Goal: Transaction & Acquisition: Purchase product/service

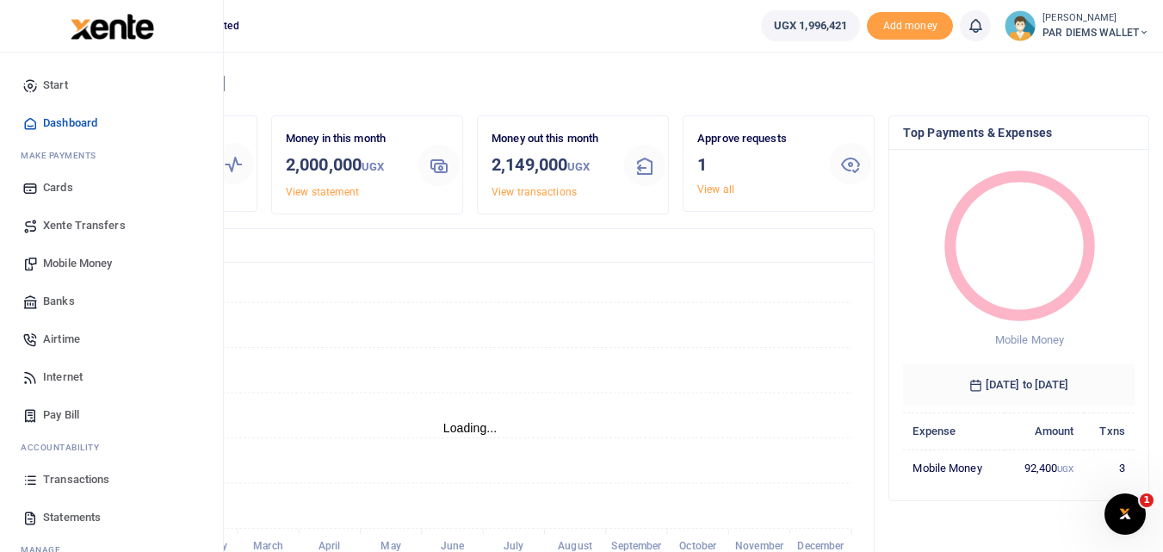
click at [27, 479] on icon at bounding box center [29, 479] width 15 height 15
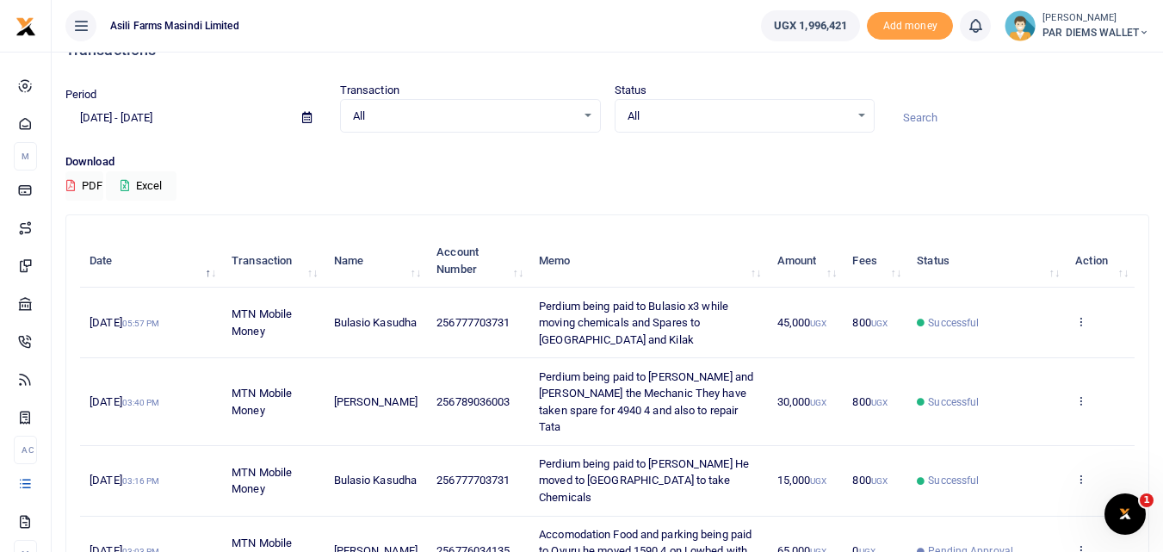
scroll to position [43, 0]
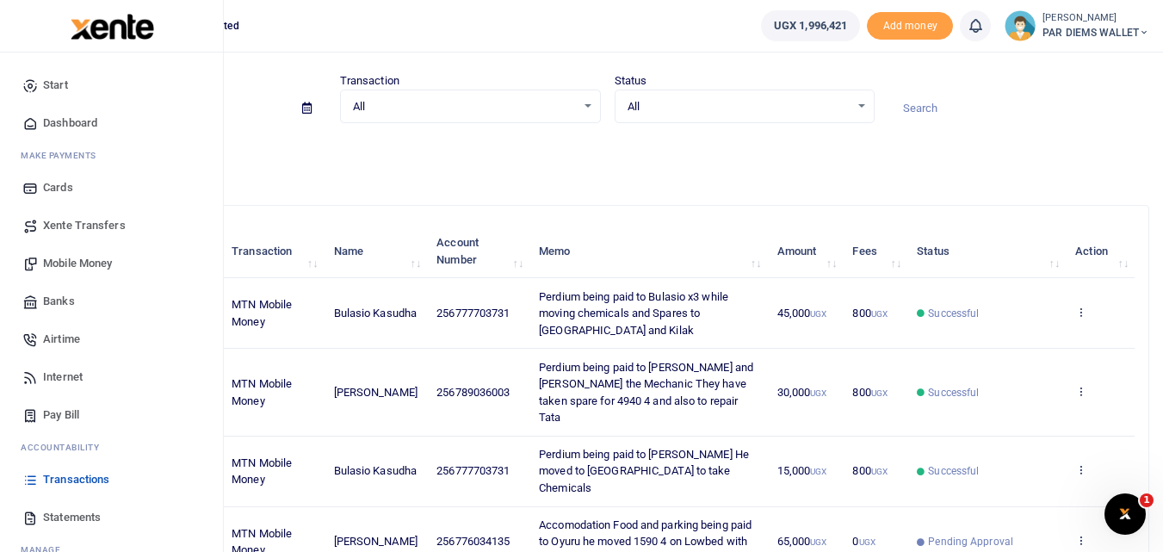
click at [64, 260] on span "Mobile Money" at bounding box center [77, 263] width 69 height 17
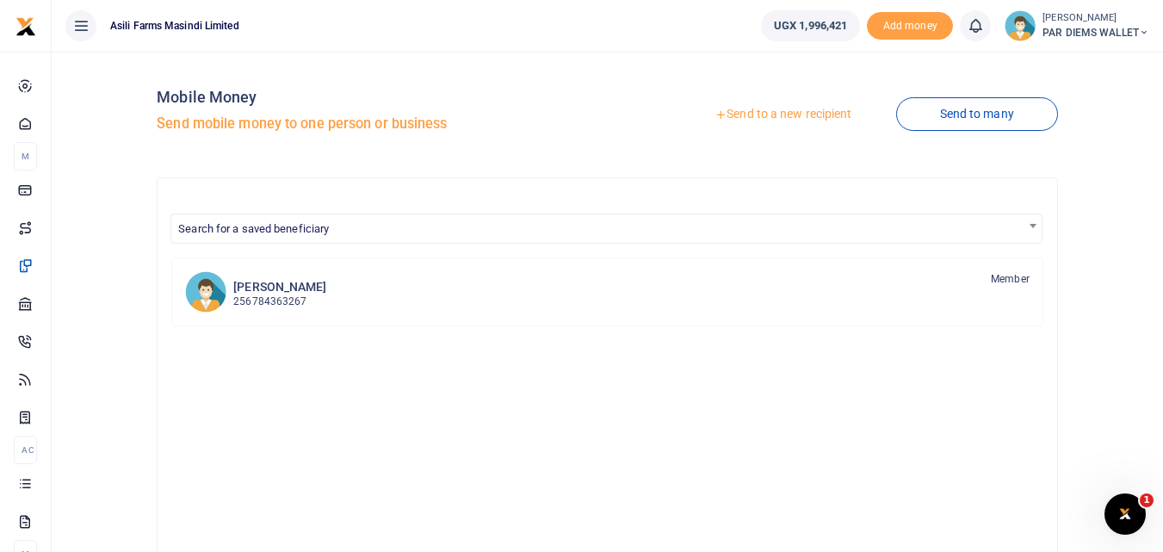
click at [753, 117] on link "Send to a new recipient" at bounding box center [783, 114] width 225 height 31
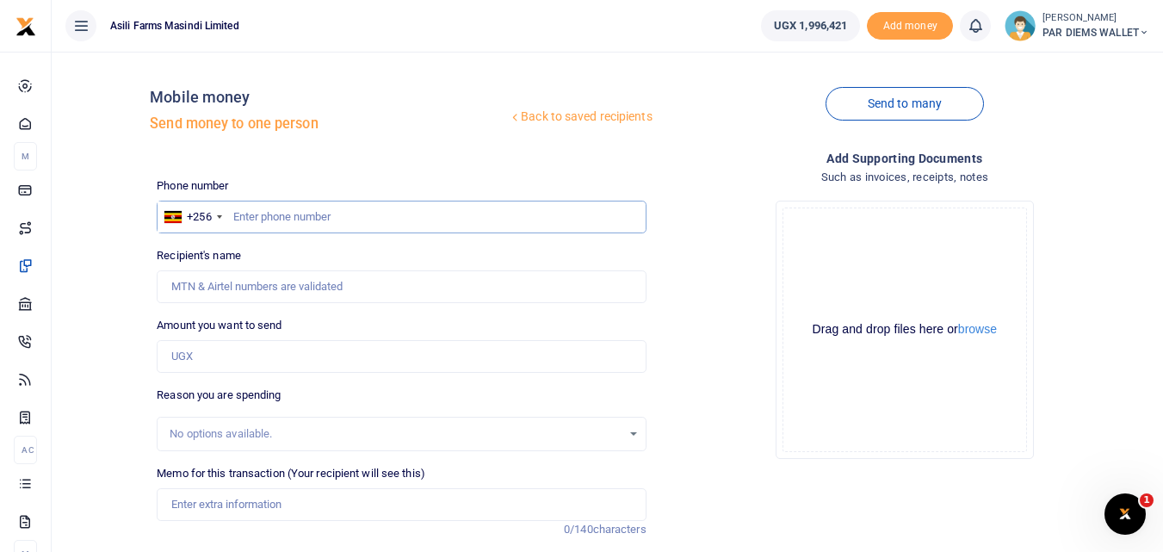
click at [251, 220] on input "text" at bounding box center [401, 217] width 489 height 33
click at [247, 218] on input "text" at bounding box center [401, 217] width 489 height 33
type input "782526660"
type input "[PERSON_NAME]"
type input "782526660"
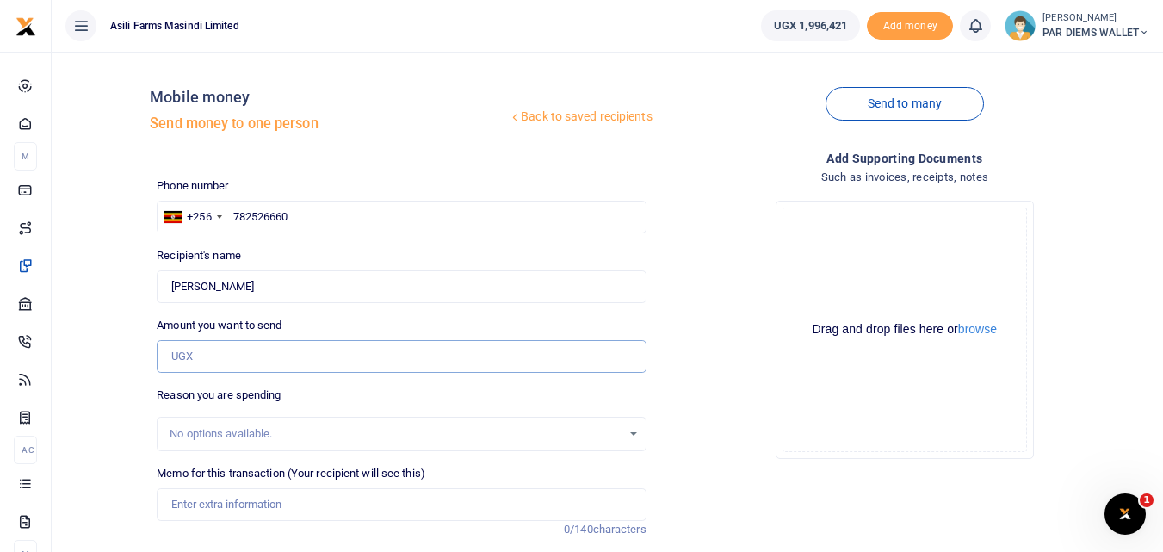
click at [211, 352] on input "Amount you want to send" at bounding box center [401, 356] width 489 height 33
type input "7"
click at [389, 393] on div "Reason you are spending No options available." at bounding box center [401, 419] width 489 height 65
click at [281, 362] on input "750,000" at bounding box center [401, 356] width 489 height 33
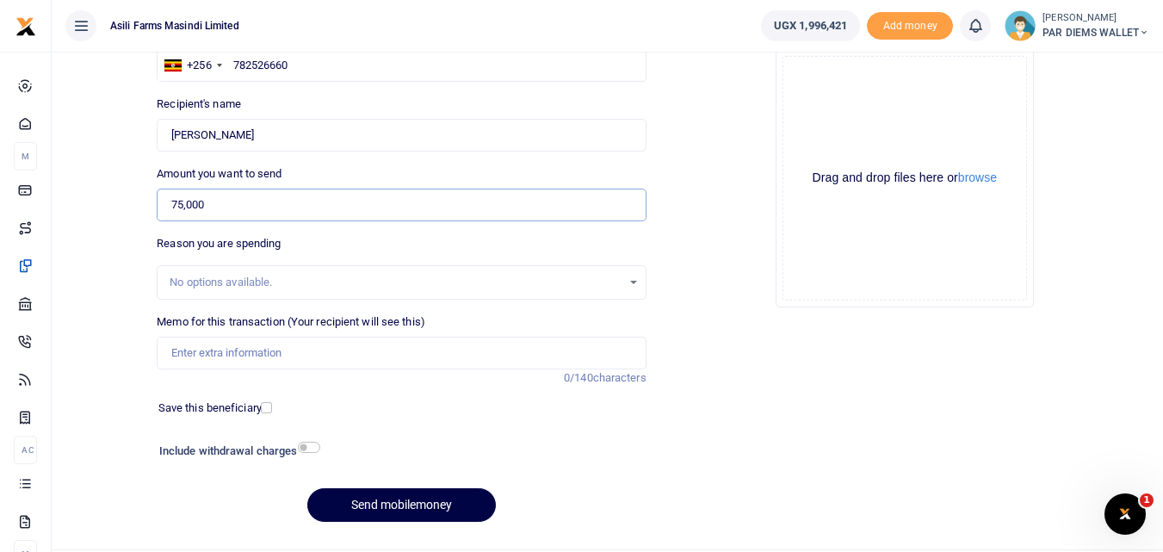
scroll to position [156, 0]
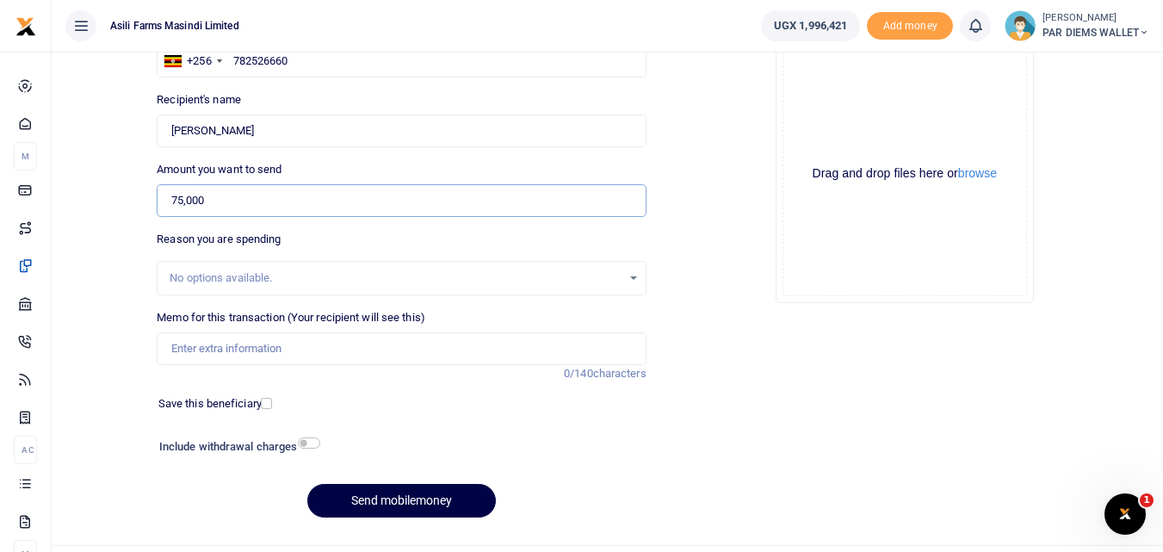
type input "75,000"
click at [217, 356] on input "Memo for this transaction (Your recipient will see this)" at bounding box center [401, 348] width 489 height 33
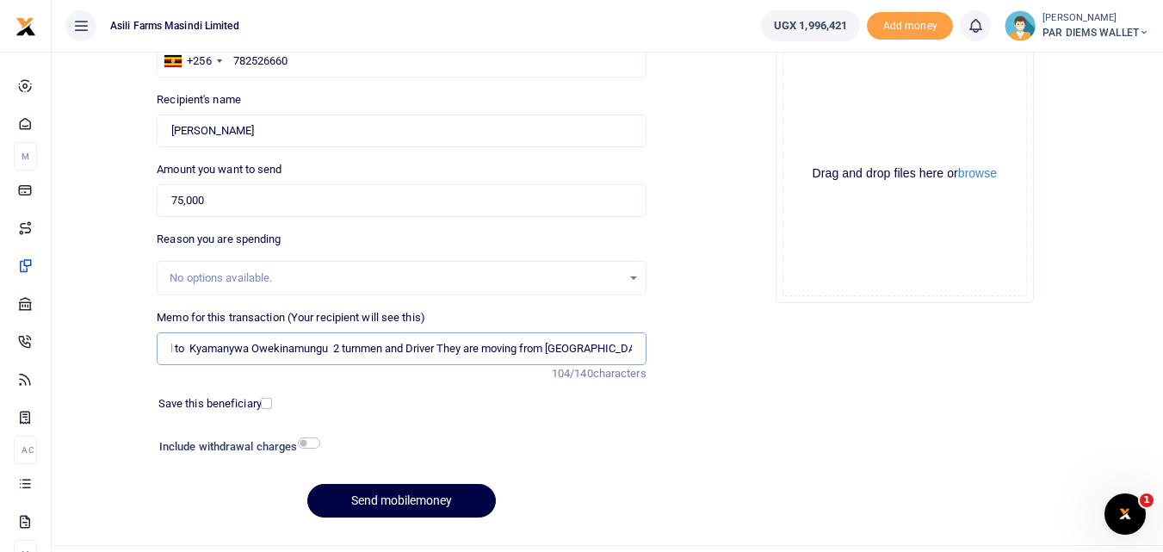
scroll to position [0, 98]
type input "Perdium being paid to Kyamanywa Owekinamungu 2 turnmen and Driver They are movi…"
click at [360, 491] on button "Send mobilemoney" at bounding box center [401, 501] width 189 height 34
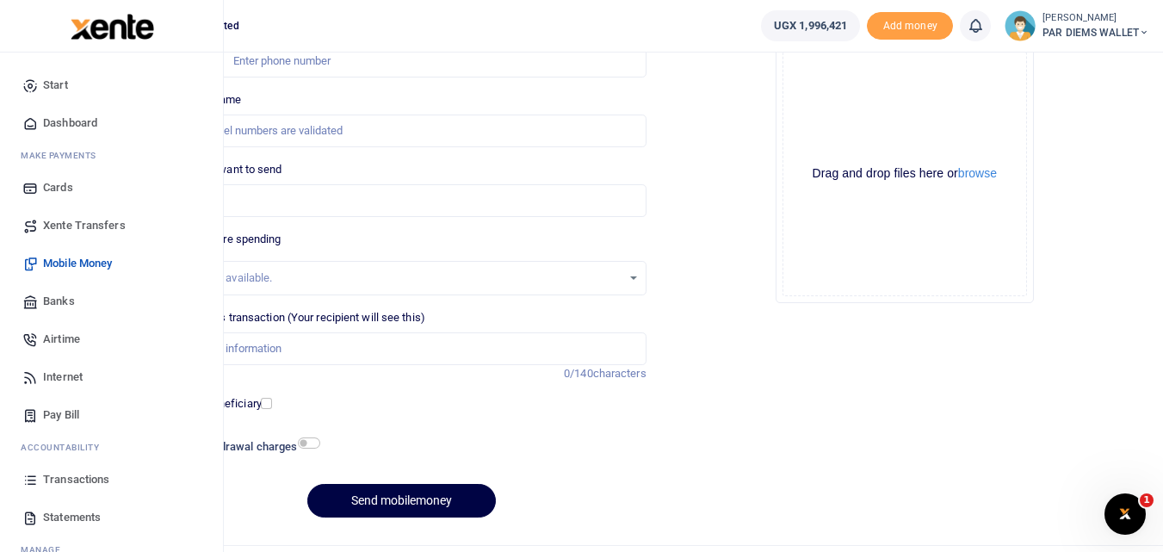
click at [34, 483] on icon at bounding box center [29, 479] width 15 height 15
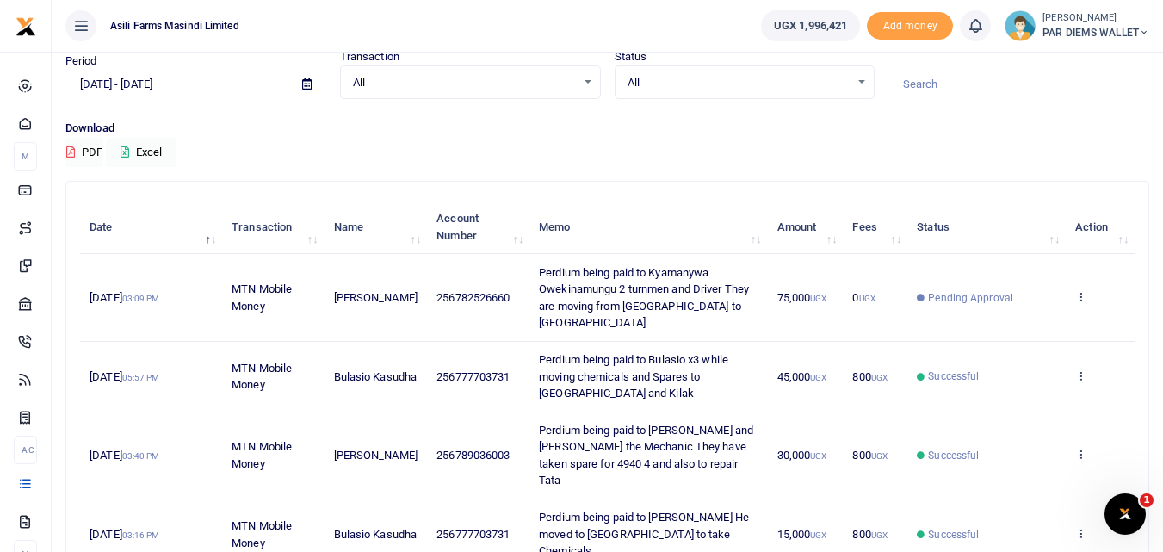
scroll to position [69, 0]
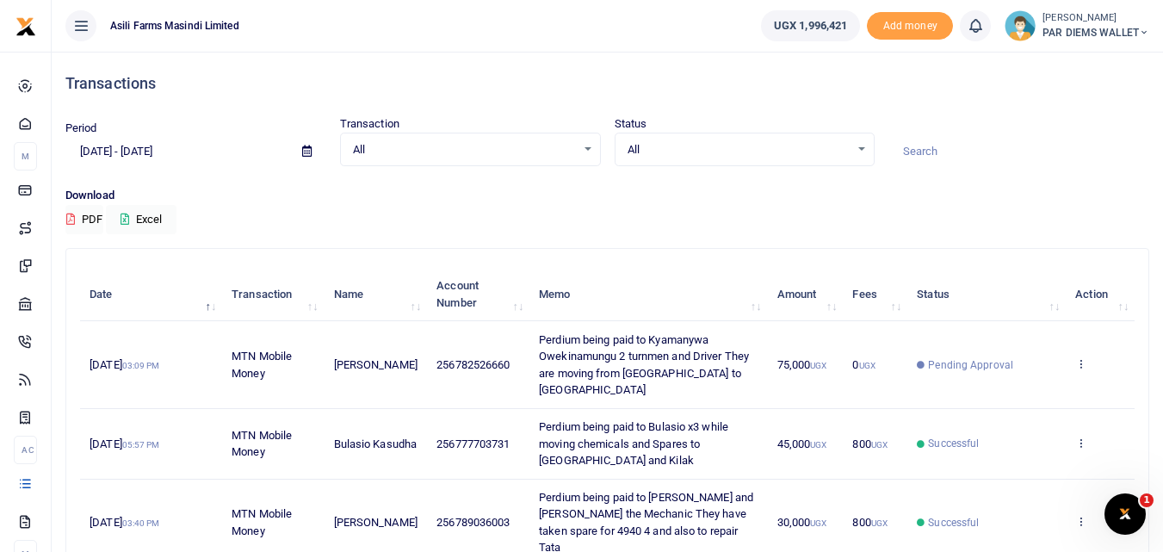
click at [734, 211] on div "Download PDF Excel" at bounding box center [607, 210] width 1084 height 47
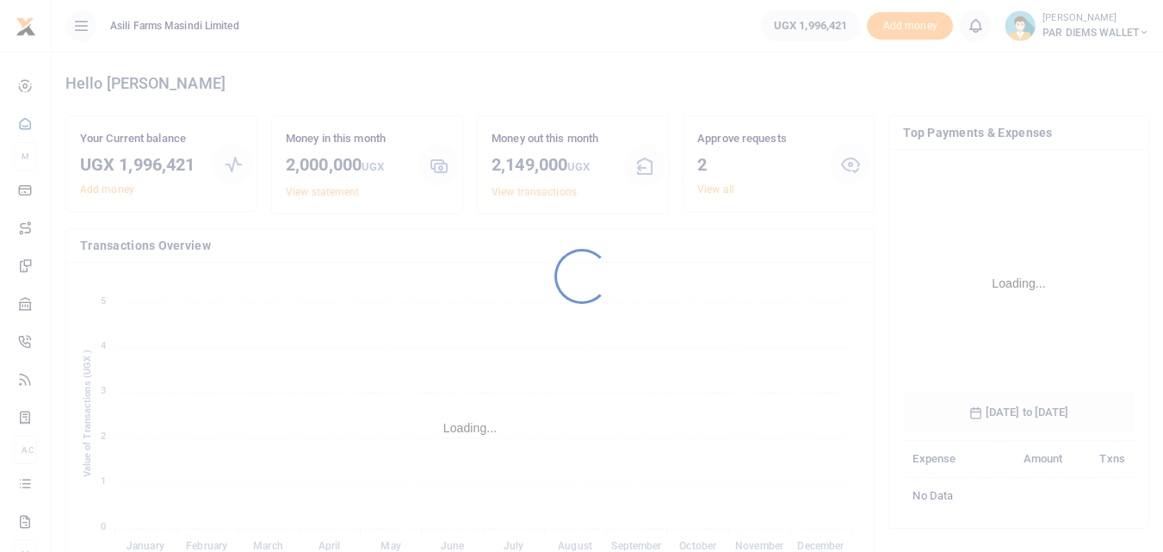
scroll to position [257, 219]
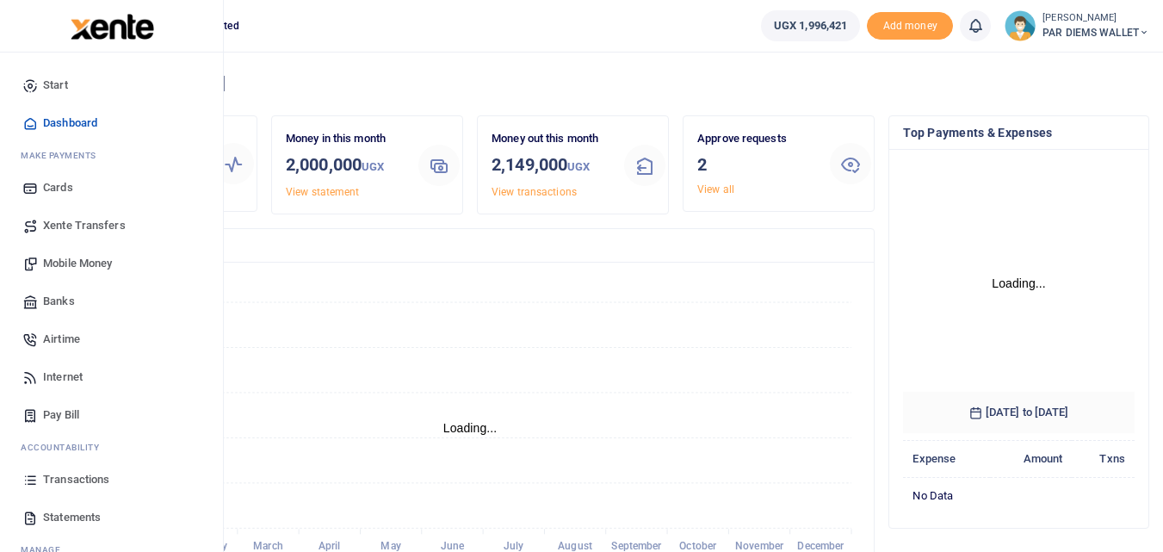
click at [72, 262] on span "Mobile Money" at bounding box center [77, 263] width 69 height 17
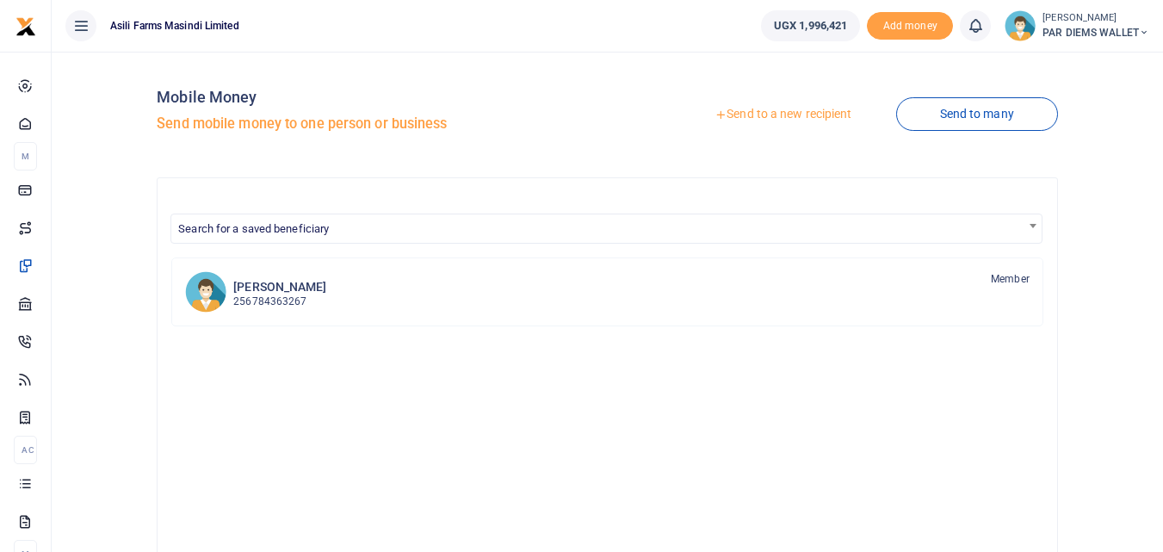
click at [776, 116] on link "Send to a new recipient" at bounding box center [783, 114] width 225 height 31
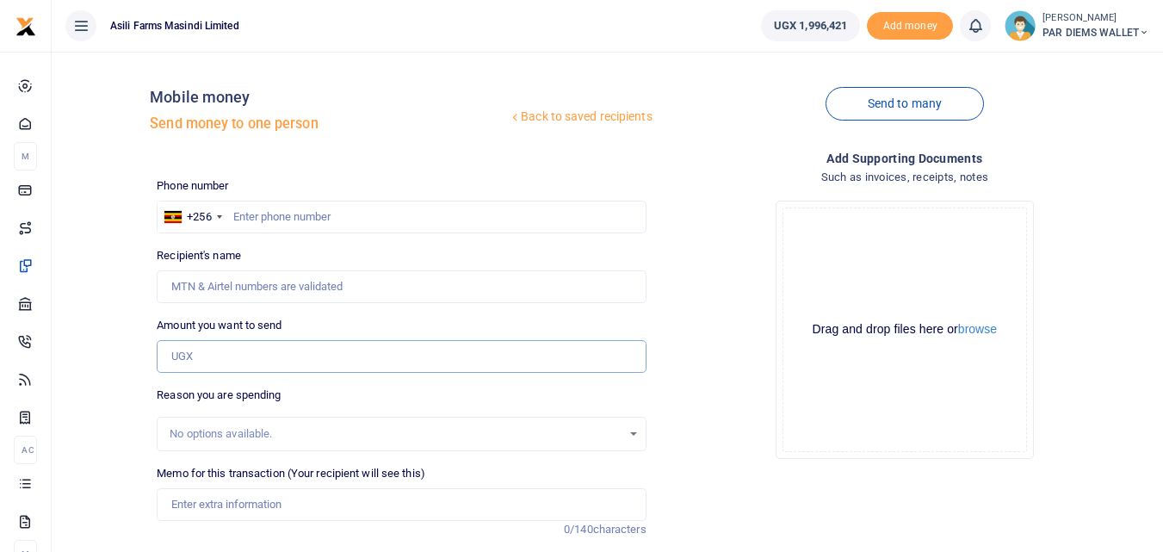
click at [194, 356] on input "Amount you want to send" at bounding box center [401, 356] width 489 height 33
paste input "256 776 034135"
type input "256 776 034135"
click at [257, 213] on input "text" at bounding box center [401, 217] width 489 height 33
type input "776034135"
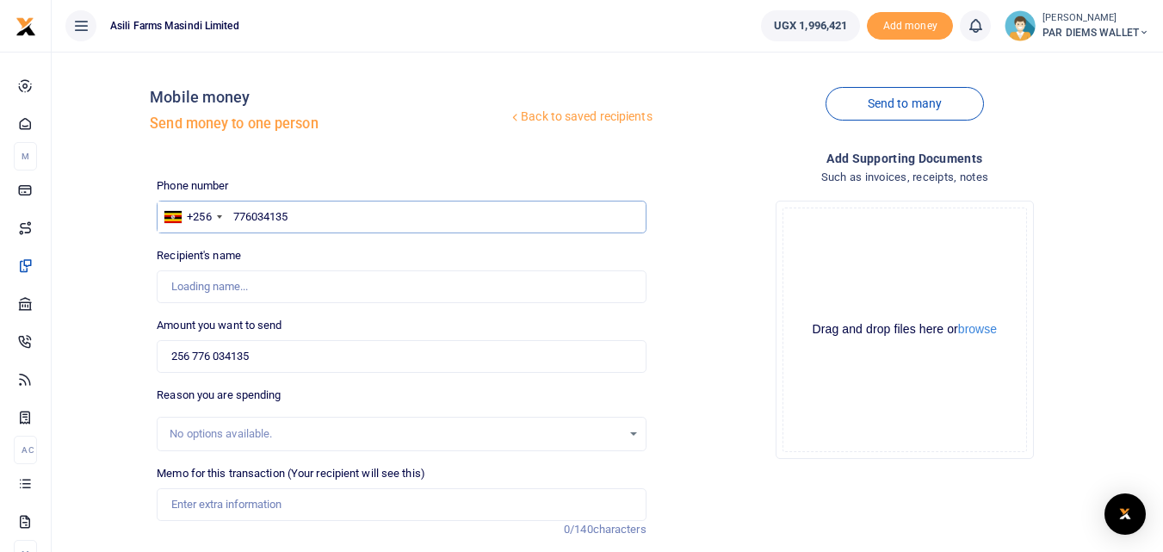
type input "[PERSON_NAME]"
type input "776034135"
click at [304, 353] on input "256 776 034135" at bounding box center [401, 356] width 489 height 33
type input "2"
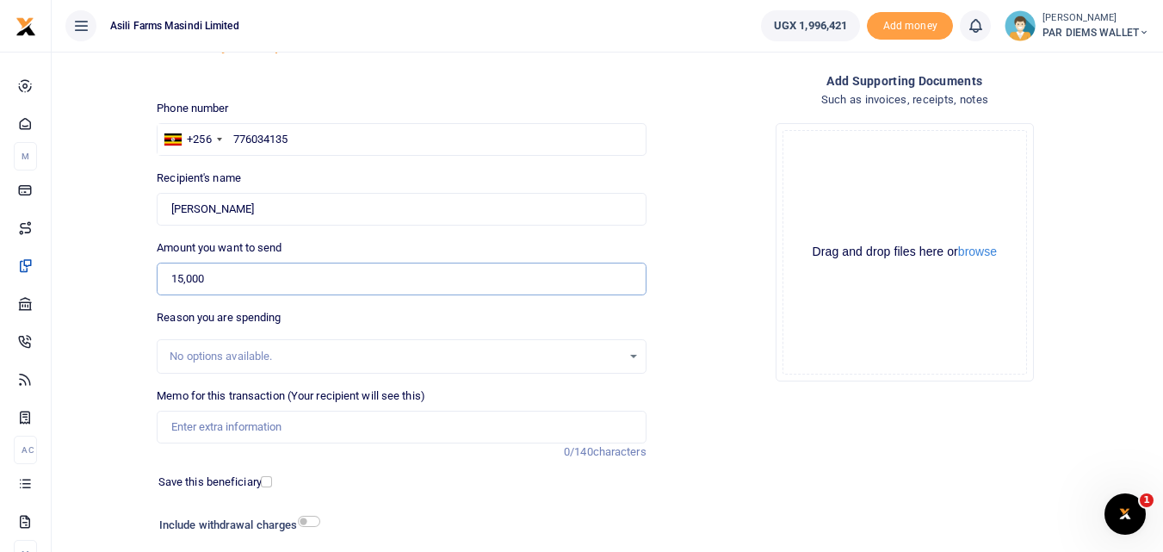
scroll to position [91, 0]
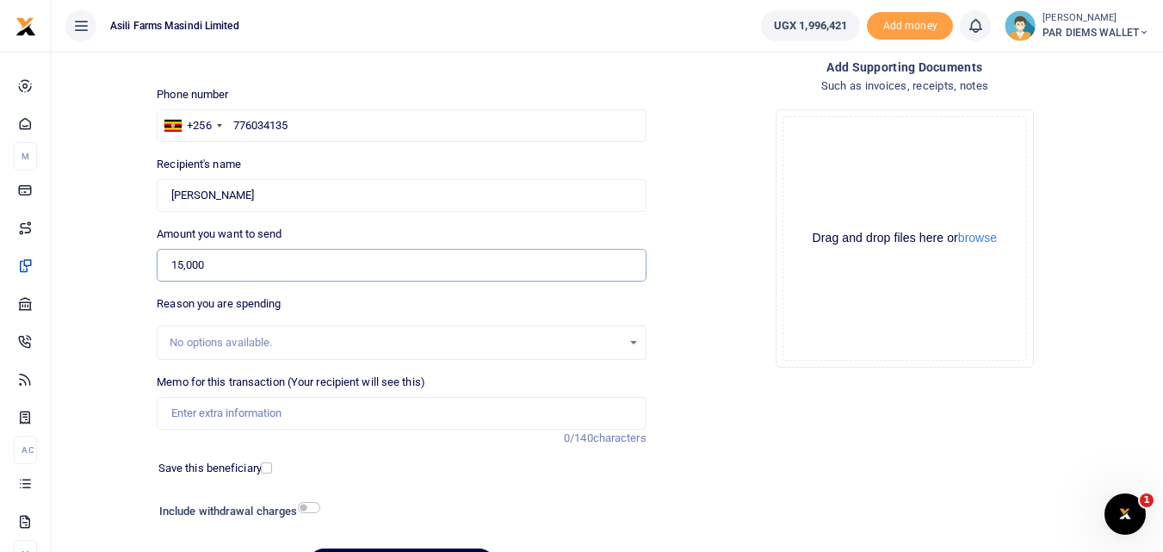
type input "15,000"
click at [190, 416] on input "Memo for this transaction (Your recipient will see this)" at bounding box center [401, 413] width 489 height 33
type input "Perdium being paid to Oyuru he is moving 125 3 to Kilak to pick Planter"
click at [900, 169] on div "Drag and drop files here or browse Powered by Uppy" at bounding box center [905, 238] width 244 height 244
click at [847, 158] on div "Drag and drop files here or browse Powered by Uppy" at bounding box center [905, 238] width 244 height 244
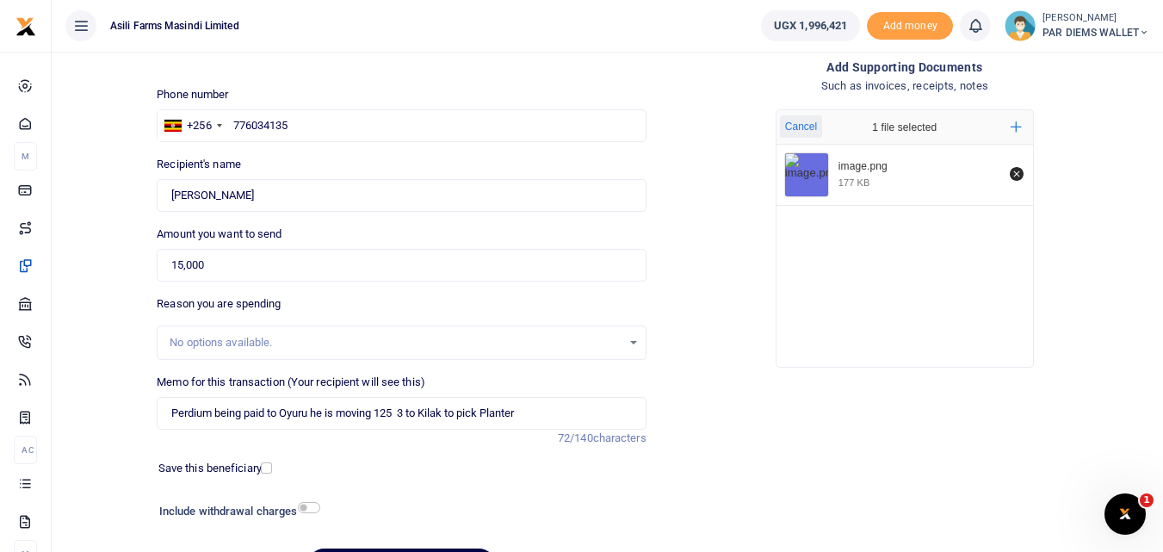
scroll to position [194, 0]
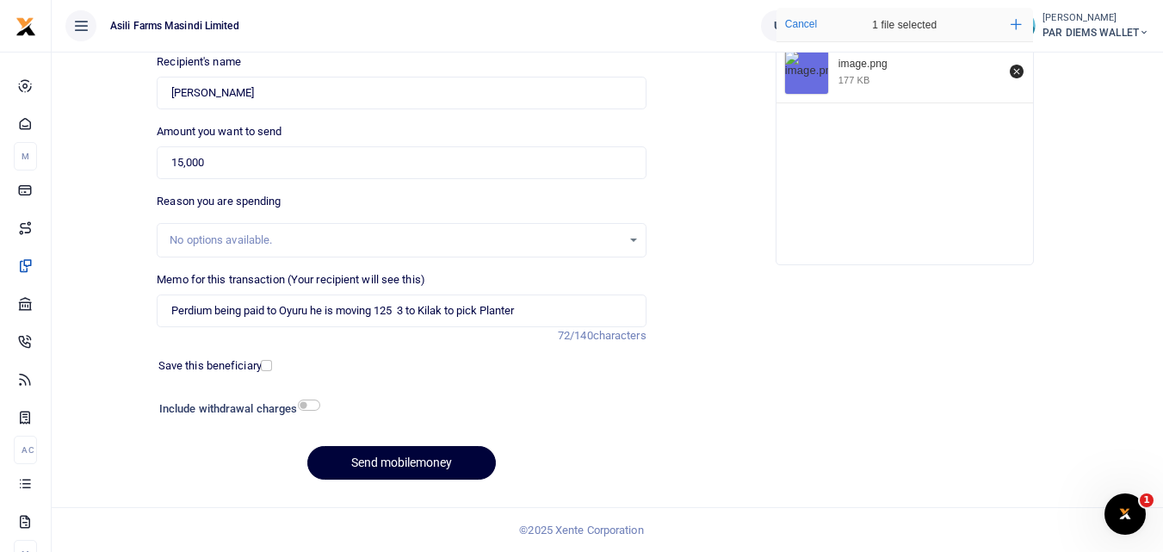
click at [429, 456] on button "Send mobilemoney" at bounding box center [401, 463] width 189 height 34
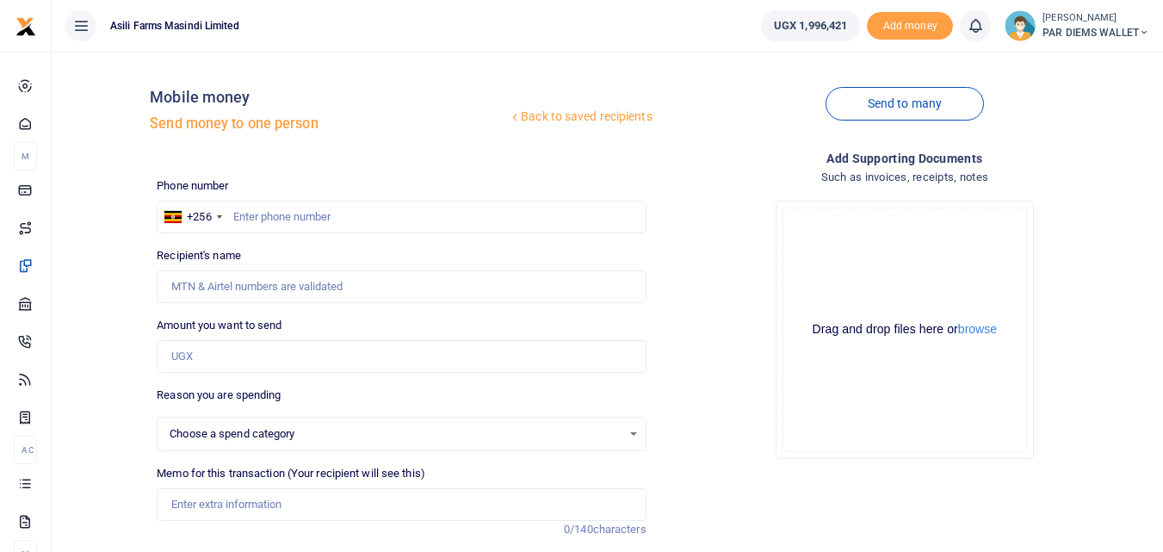
scroll to position [194, 0]
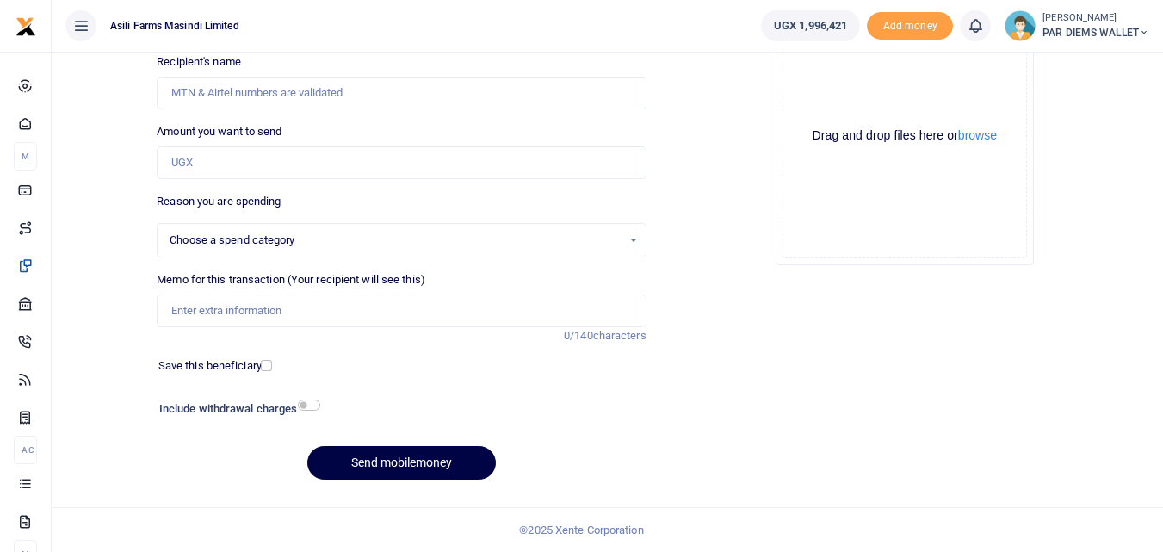
select select
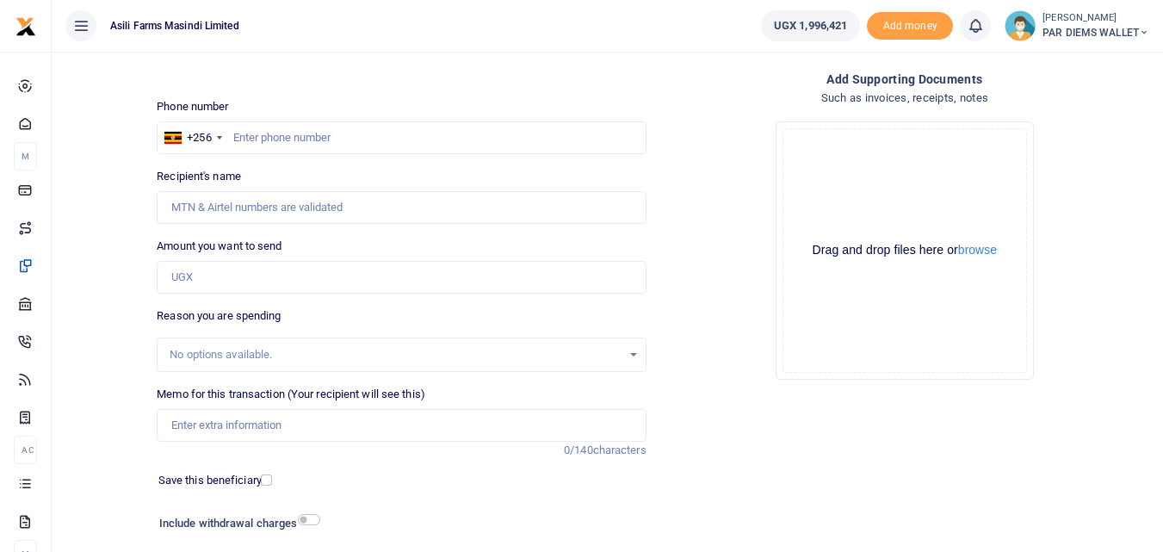
scroll to position [62, 0]
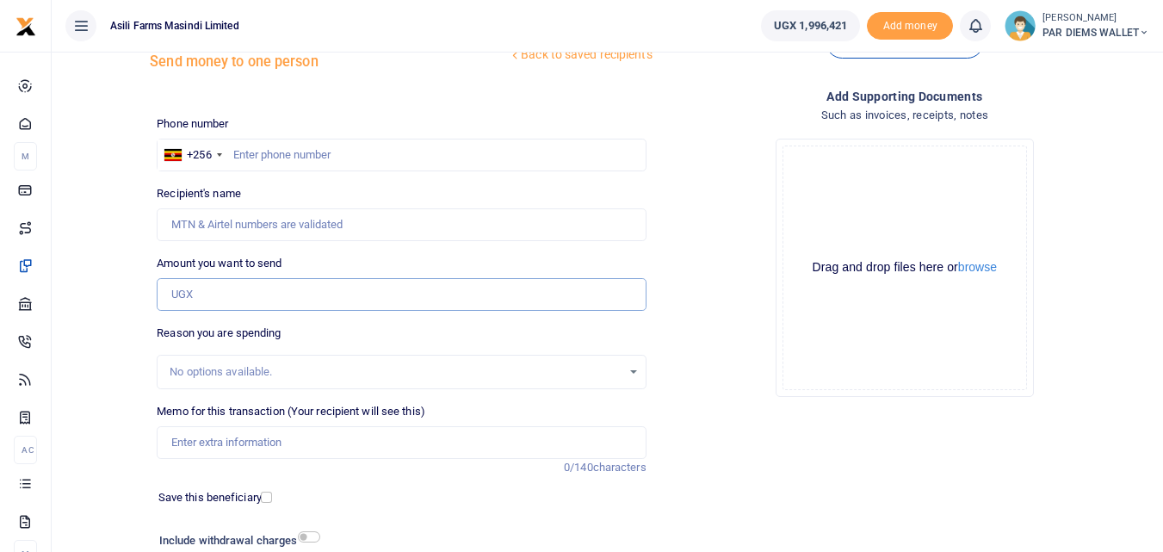
click at [192, 299] on input "Amount you want to send" at bounding box center [401, 294] width 489 height 33
paste input "0782855829"
type input "0782855829"
click at [269, 148] on input "text" at bounding box center [401, 155] width 489 height 33
click at [267, 296] on input "0782855829" at bounding box center [401, 294] width 489 height 33
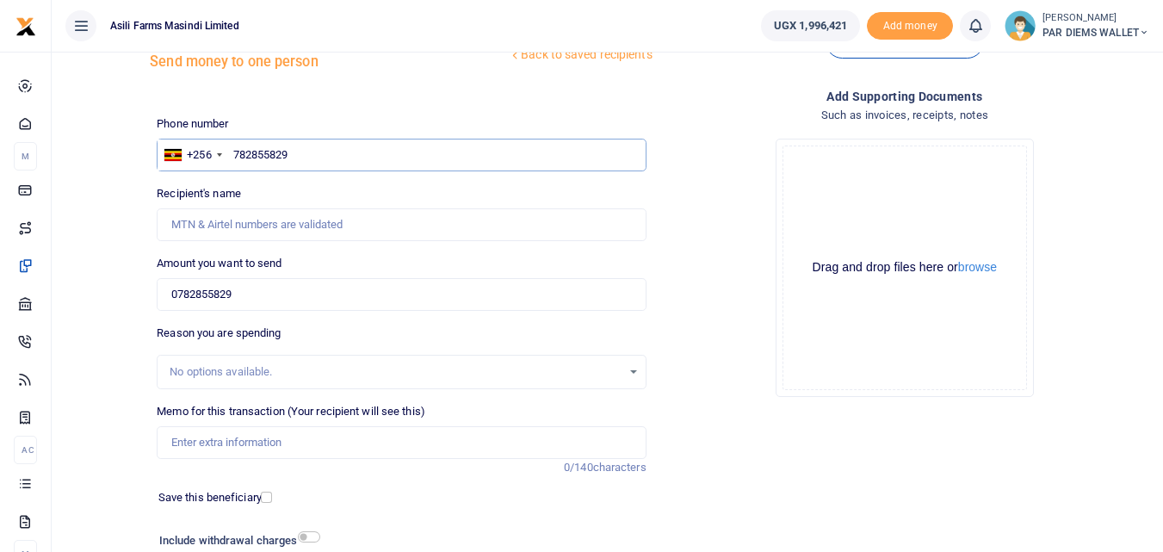
click at [315, 158] on input "782855829" at bounding box center [401, 155] width 489 height 33
type input "782855829"
click at [279, 292] on input "0782855829" at bounding box center [401, 294] width 489 height 33
click at [735, 315] on div "Drop your files here Drag and drop files here or browse Powered by Uppy Connect…" at bounding box center [904, 268] width 489 height 286
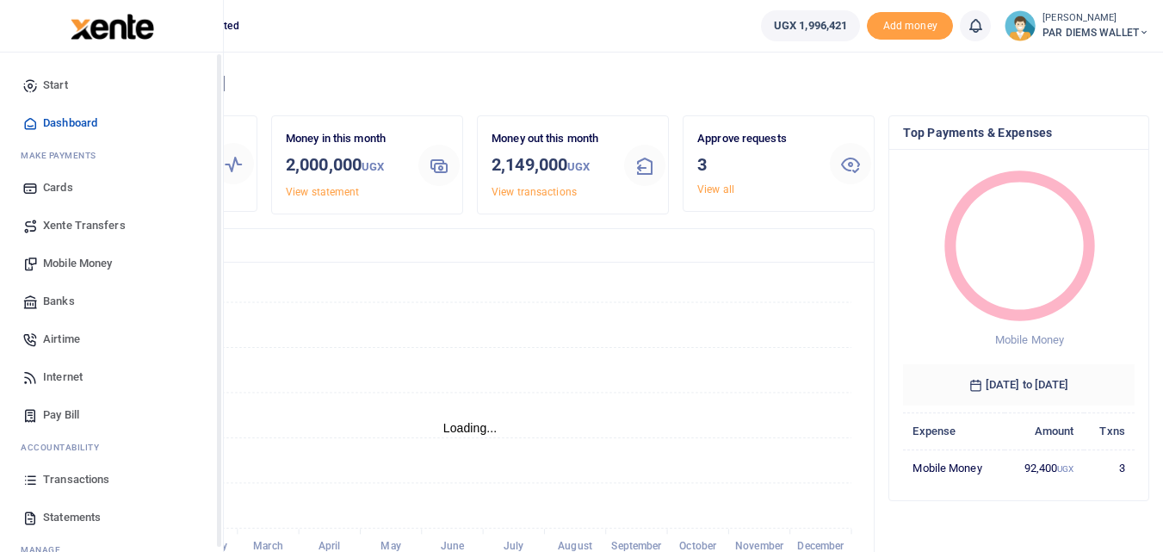
scroll to position [229, 219]
click at [40, 480] on link "Transactions" at bounding box center [111, 480] width 195 height 38
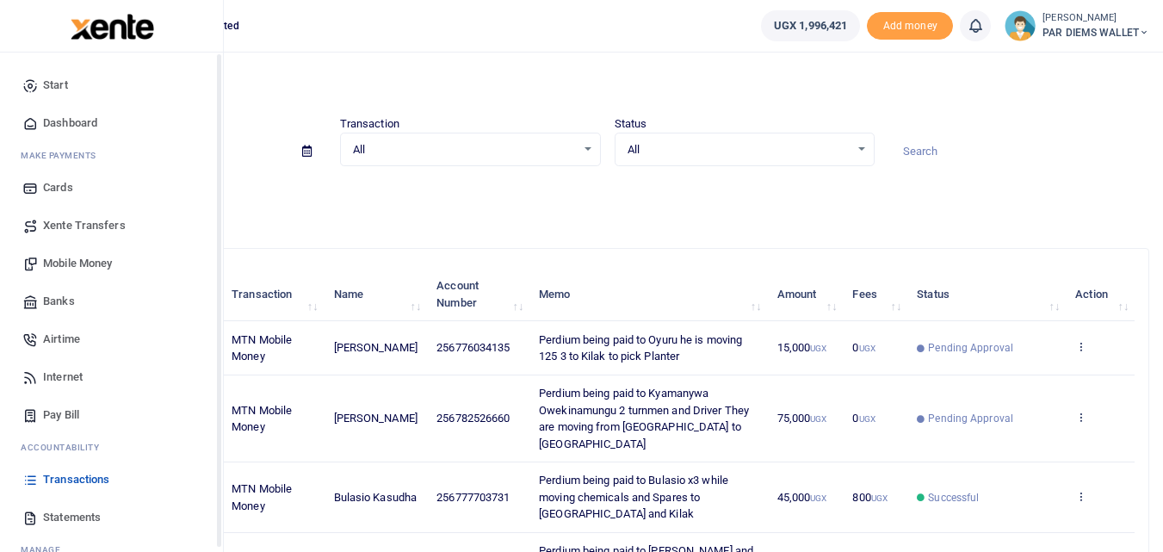
click at [73, 261] on span "Mobile Money" at bounding box center [77, 263] width 69 height 17
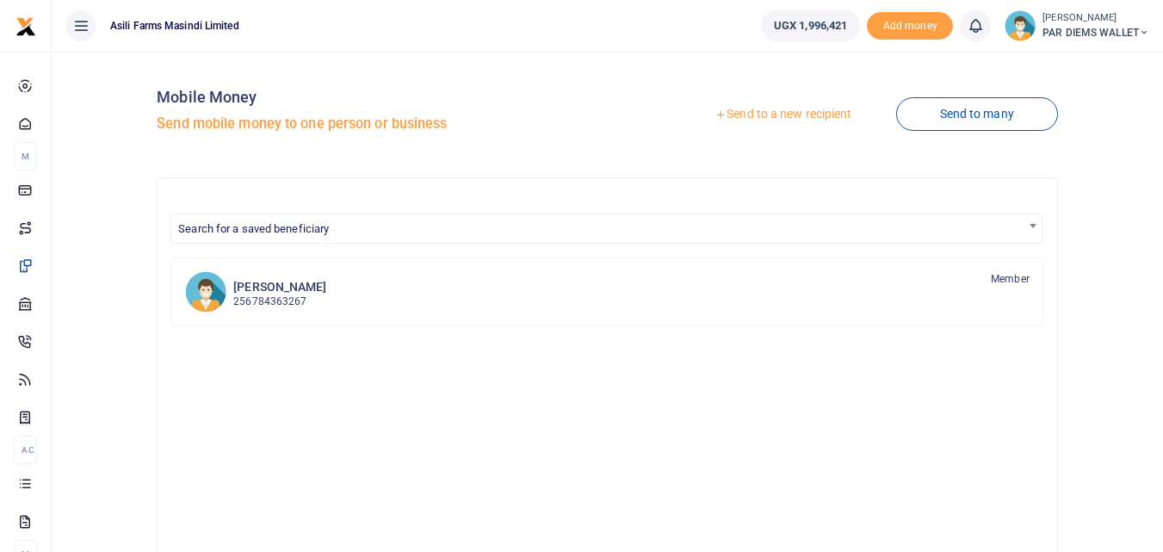
click at [756, 110] on link "Send to a new recipient" at bounding box center [783, 114] width 225 height 31
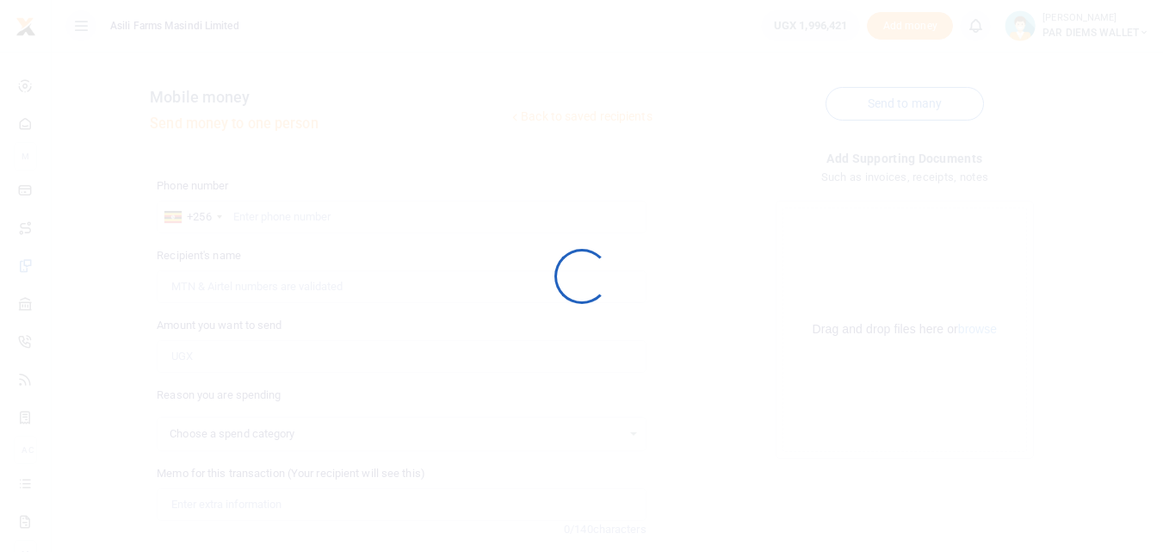
select select
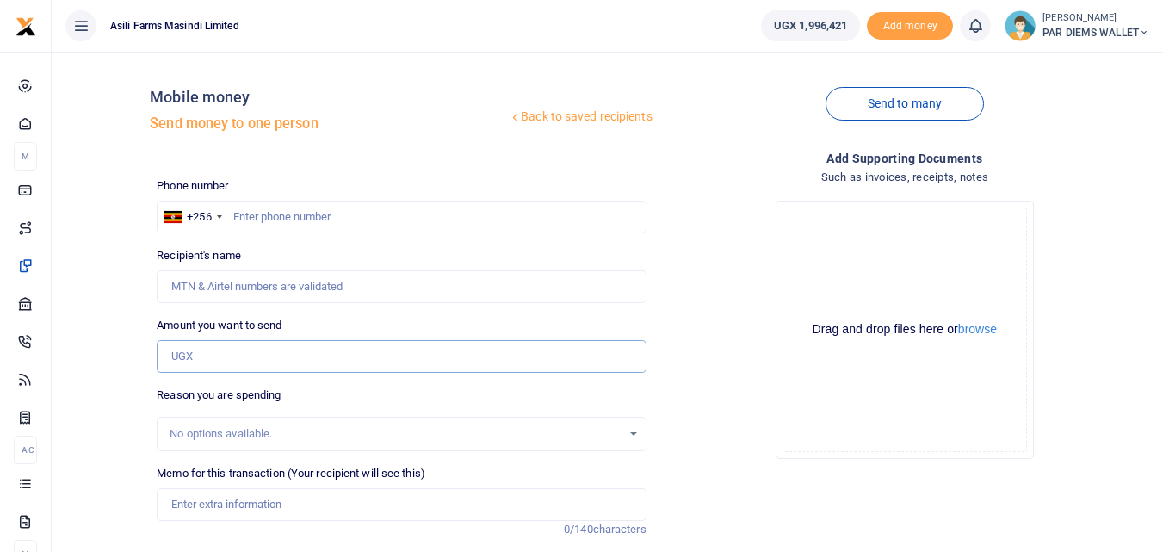
click at [220, 362] on input "Amount you want to send" at bounding box center [401, 356] width 489 height 33
paste input "0782855829"
type input "0782855829"
click at [260, 208] on input "text" at bounding box center [401, 217] width 489 height 33
type input "782855829"
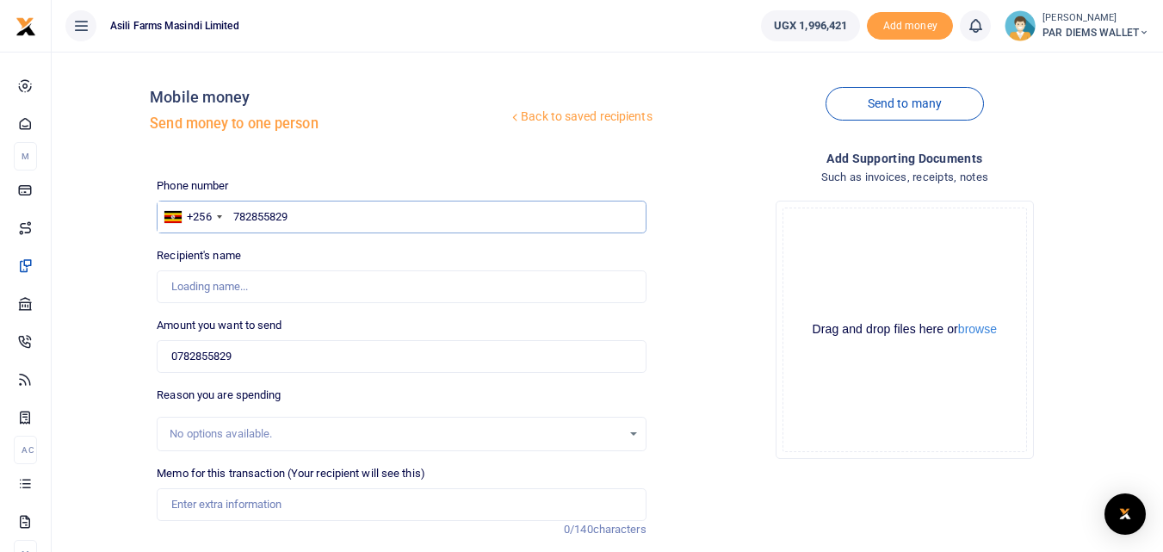
type input "Henry Ogenrwot"
type input "782855829"
click at [262, 345] on input "0782855829" at bounding box center [401, 356] width 489 height 33
type input "0"
click at [203, 364] on input "0" at bounding box center [401, 356] width 489 height 33
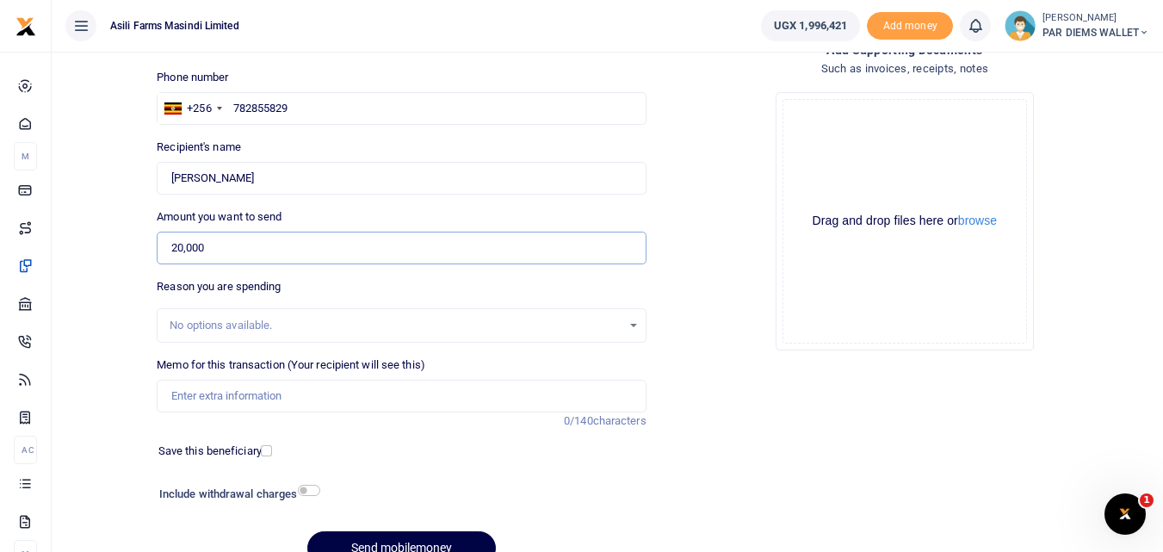
scroll to position [112, 0]
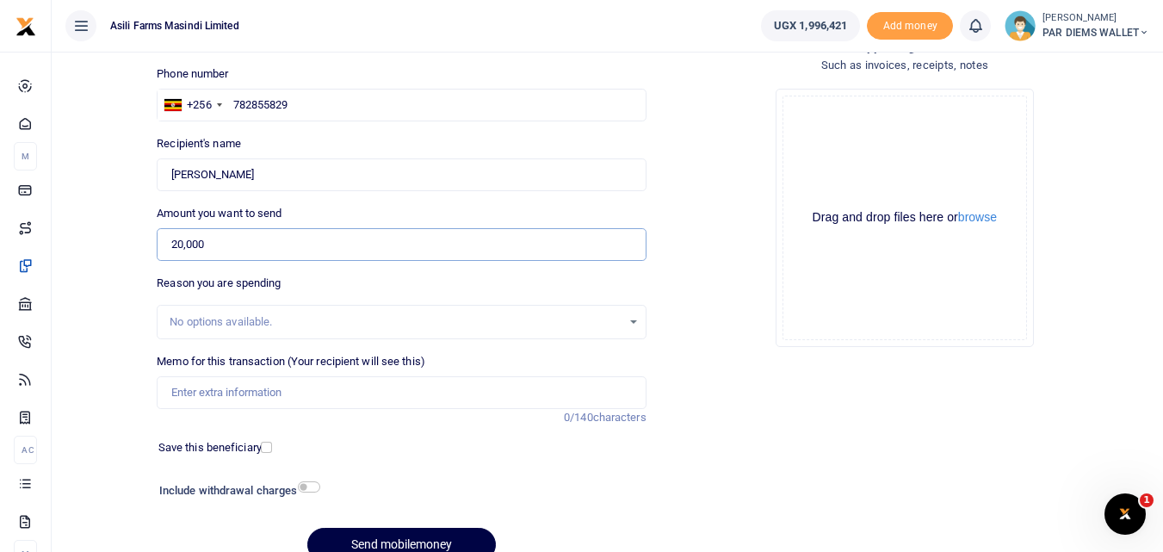
type input "20,000"
click at [288, 400] on input "Memo for this transaction (Your recipient will see this)" at bounding box center [401, 392] width 489 height 33
type input "p"
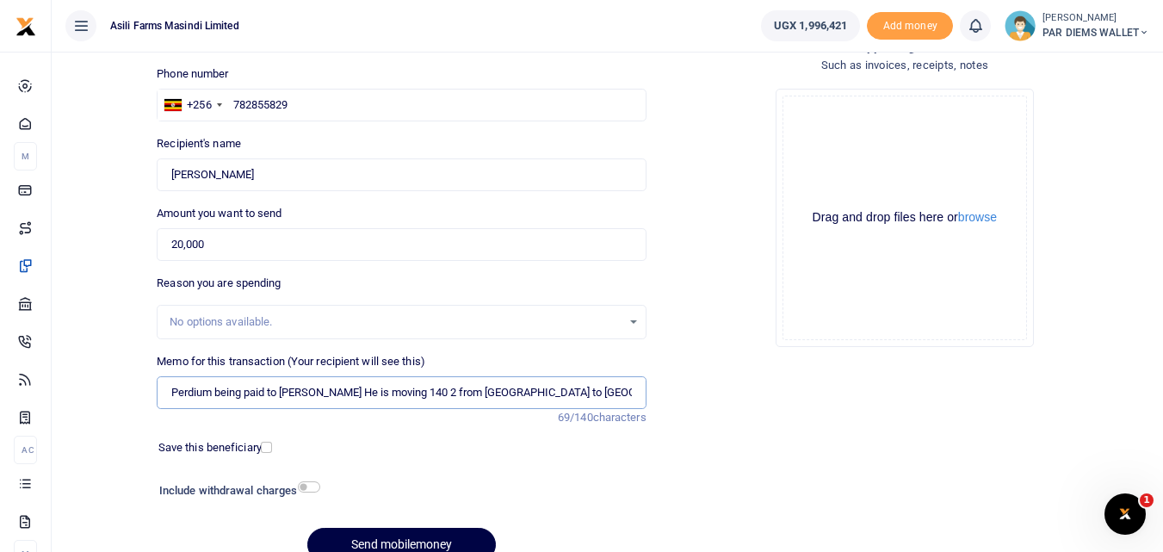
type input "Perdium being paid to Henry He is moving 140 2 from Amatheon to Kilak"
click at [856, 139] on div "Drag and drop files here or browse Powered by Uppy" at bounding box center [905, 218] width 244 height 244
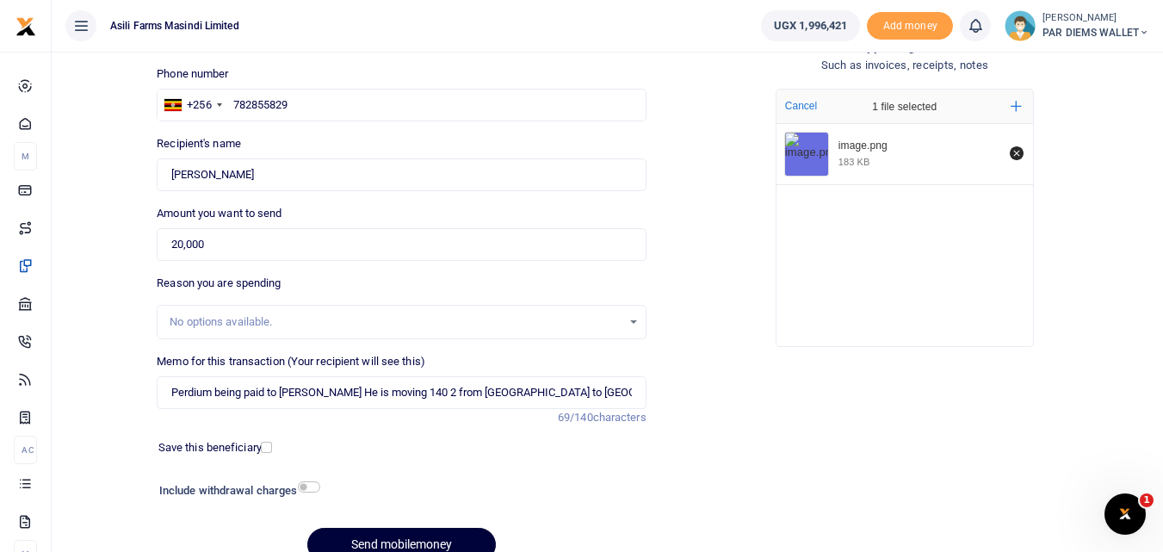
click at [424, 540] on button "Send mobilemoney" at bounding box center [401, 545] width 189 height 34
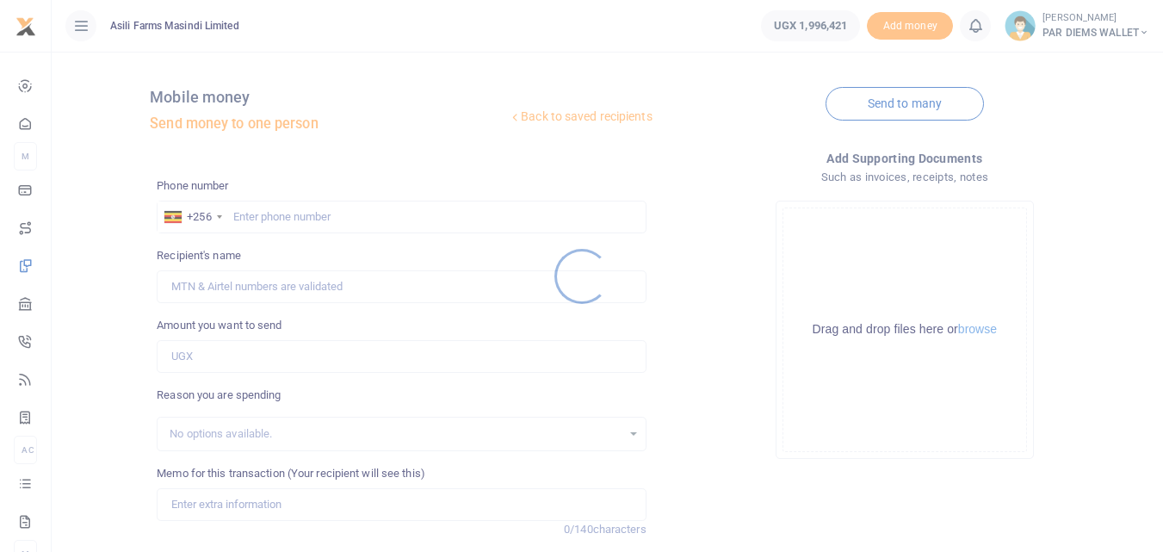
scroll to position [112, 0]
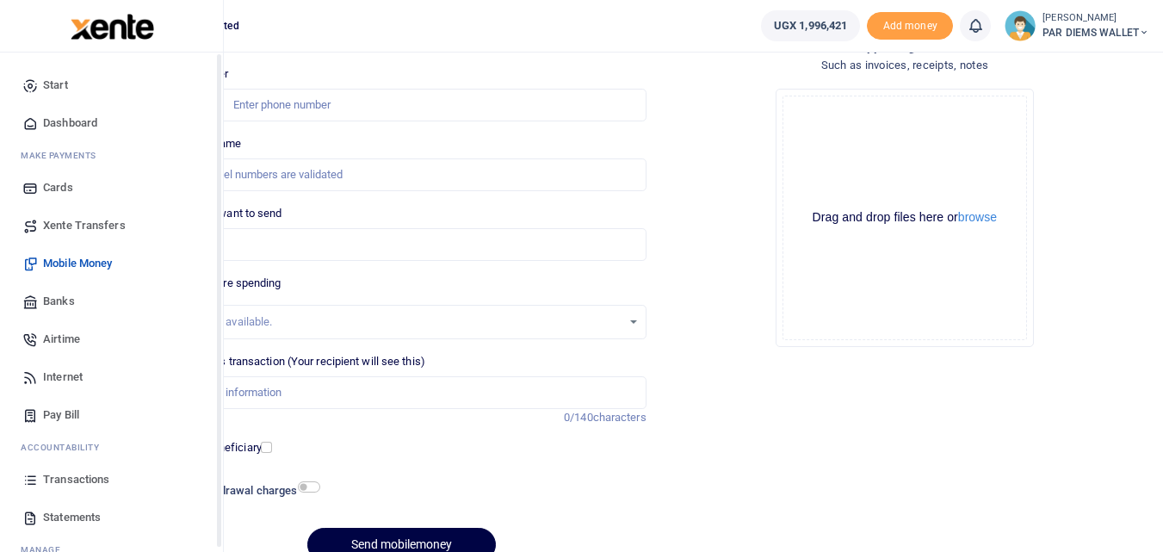
click at [21, 476] on link "Transactions" at bounding box center [111, 480] width 195 height 38
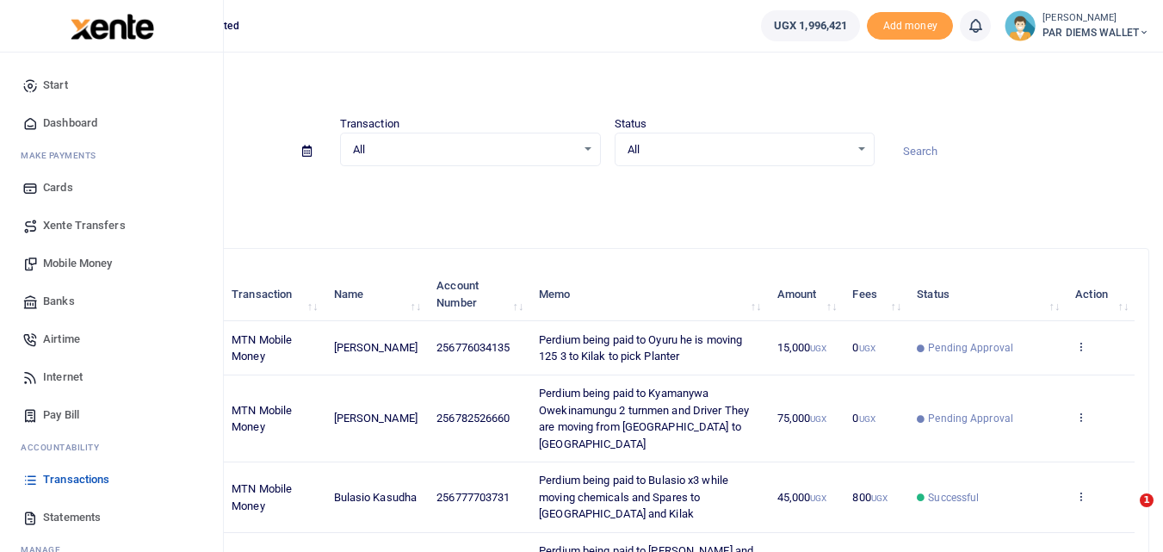
click at [85, 265] on span "Mobile Money" at bounding box center [77, 263] width 69 height 17
click at [92, 259] on span "Mobile Money" at bounding box center [77, 263] width 69 height 17
click at [80, 255] on span "Mobile Money" at bounding box center [77, 263] width 69 height 17
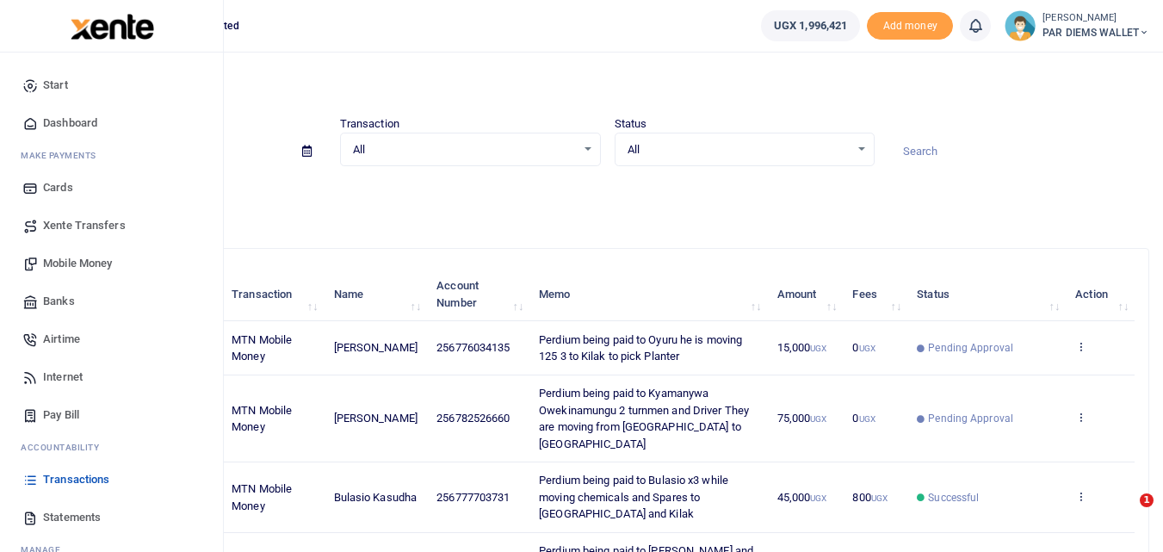
click at [71, 258] on span "Mobile Money" at bounding box center [77, 263] width 69 height 17
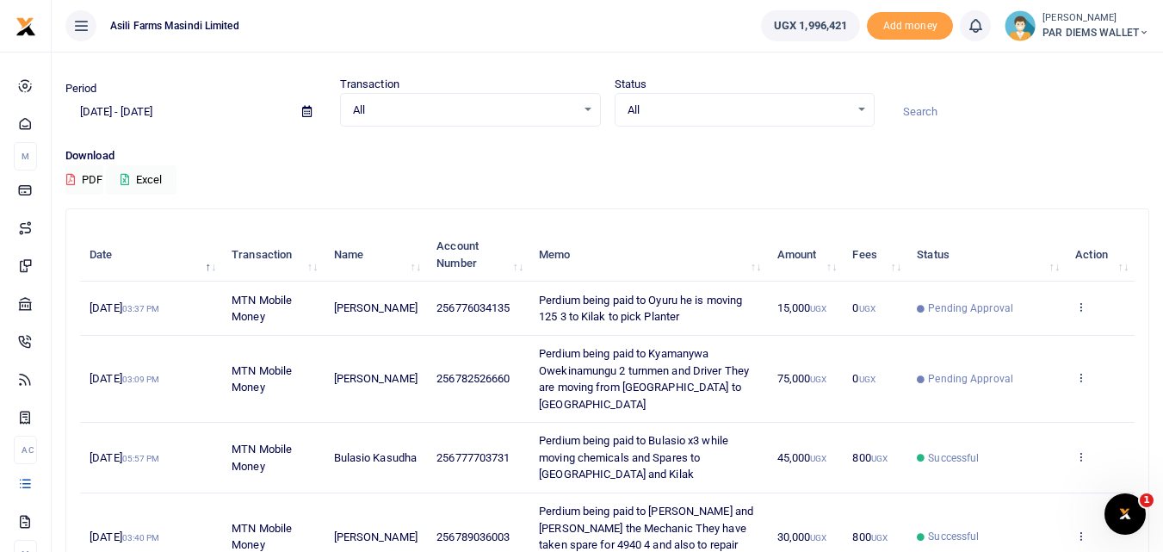
scroll to position [38, 0]
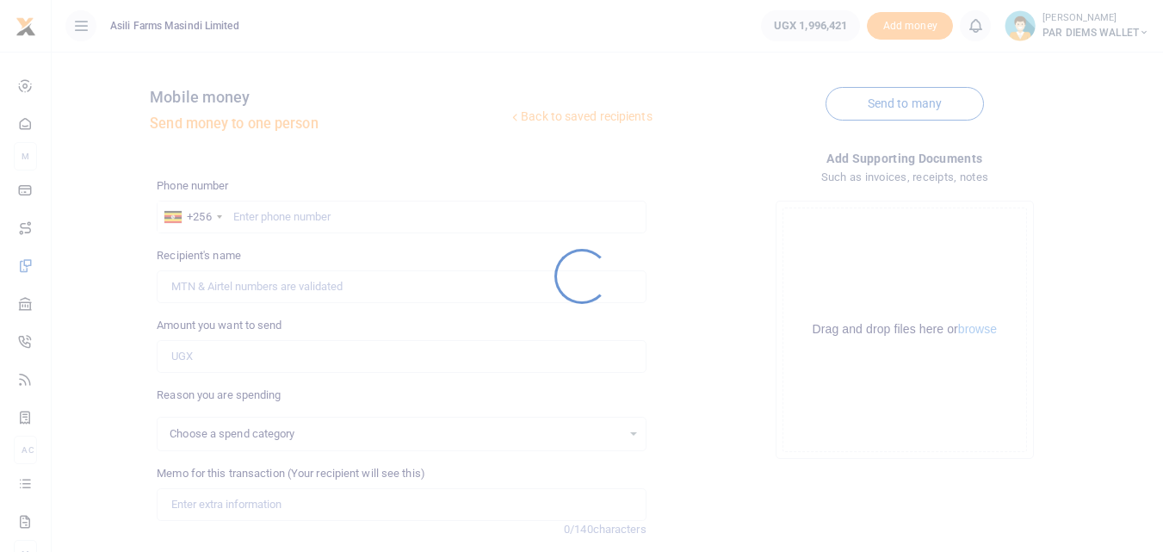
select select
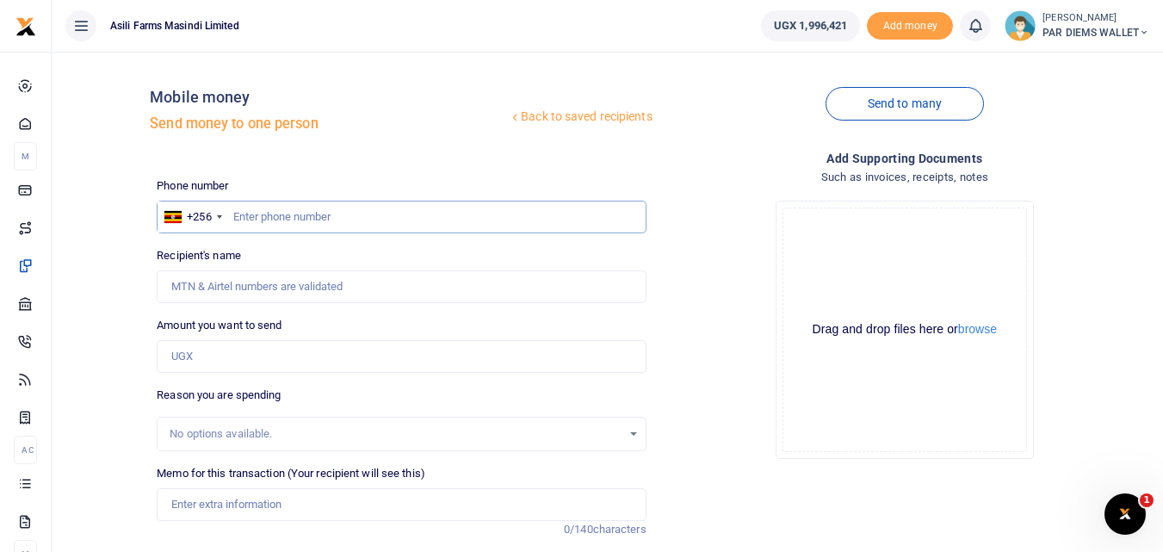
click at [323, 225] on input "text" at bounding box center [401, 217] width 489 height 33
click at [270, 211] on input "text" at bounding box center [401, 217] width 489 height 33
click at [229, 357] on input "Amount you want to send" at bounding box center [401, 356] width 489 height 33
paste input "256773203397"
type input "256773203397"
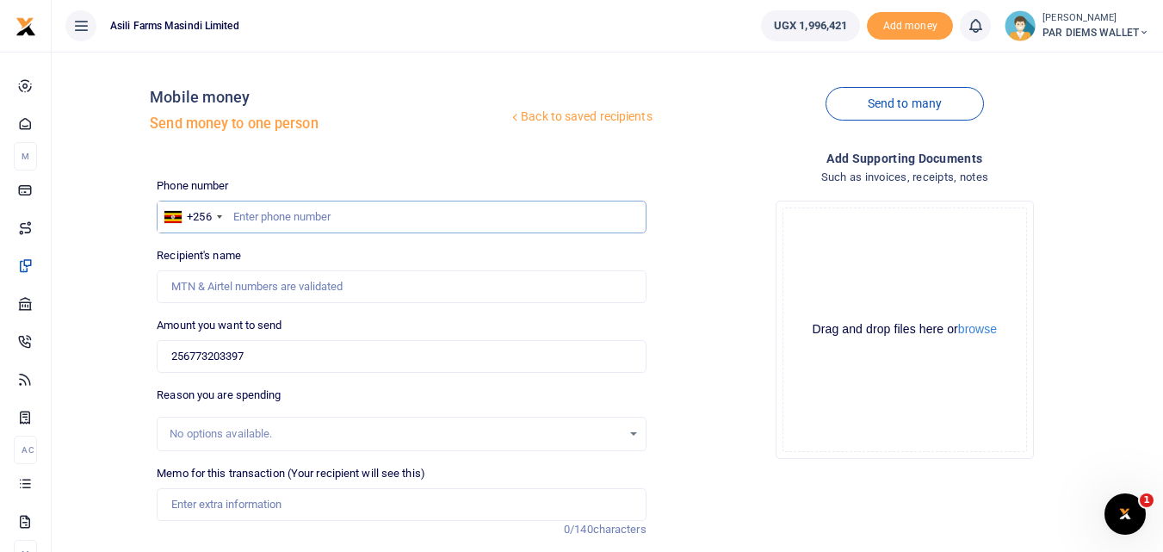
click at [269, 214] on input "text" at bounding box center [401, 217] width 489 height 33
type input "773203397"
type input "[PERSON_NAME]"
type input "773203397"
click at [261, 355] on input "256773203397" at bounding box center [401, 356] width 489 height 33
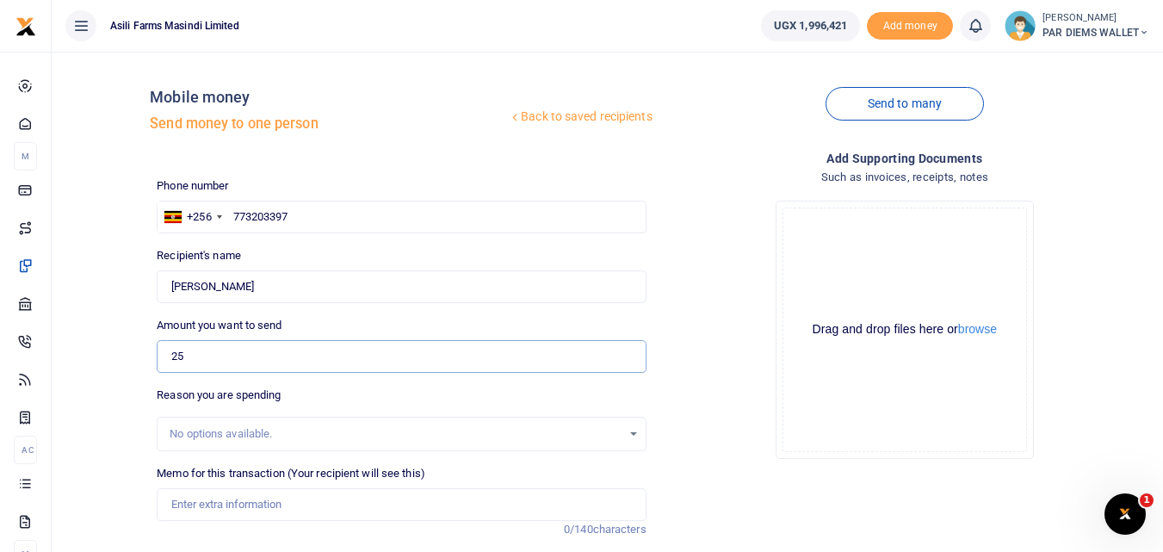
type input "2"
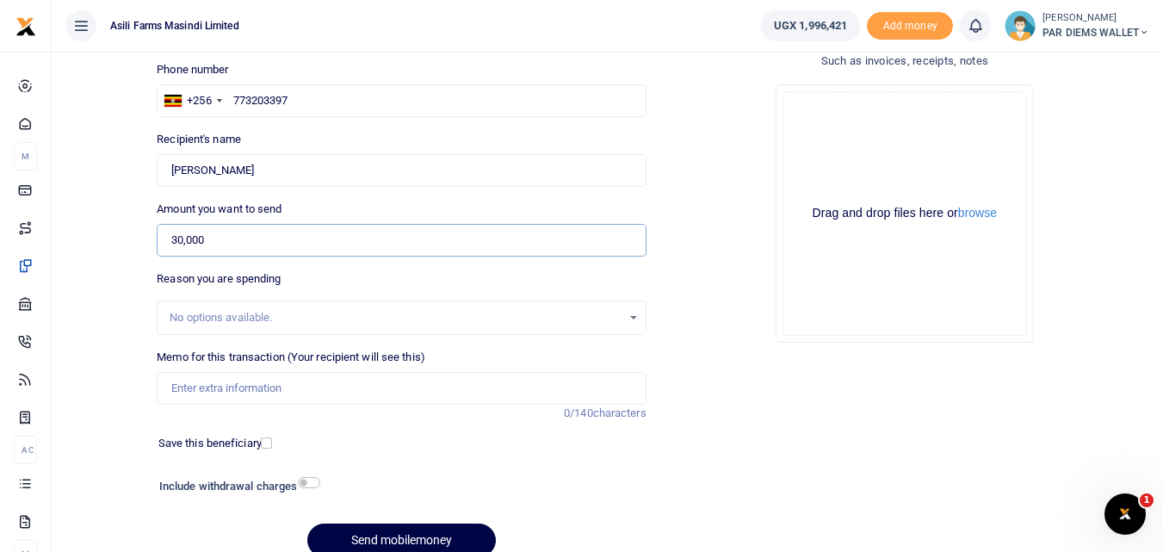
scroll to position [119, 0]
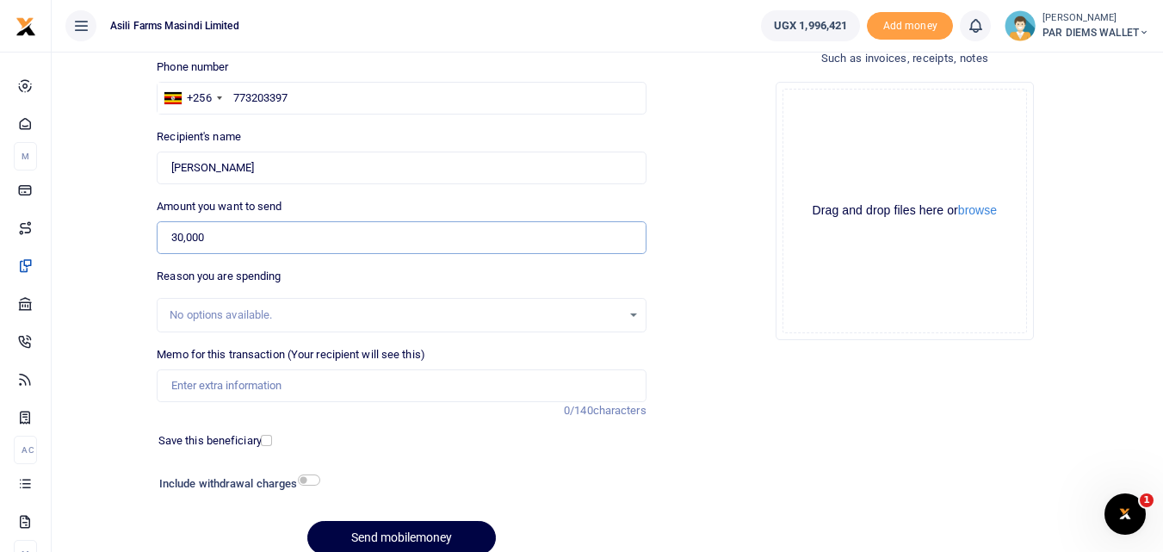
type input "30,000"
click at [259, 383] on input "Memo for this transaction (Your recipient will see this)" at bounding box center [401, 385] width 489 height 33
click at [373, 391] on input "Perdium being paid to Wambugu" at bounding box center [401, 385] width 489 height 33
click at [562, 386] on input "Perdium being paid to Wambugu and his Casual They are moving 285 2" at bounding box center [401, 385] width 489 height 33
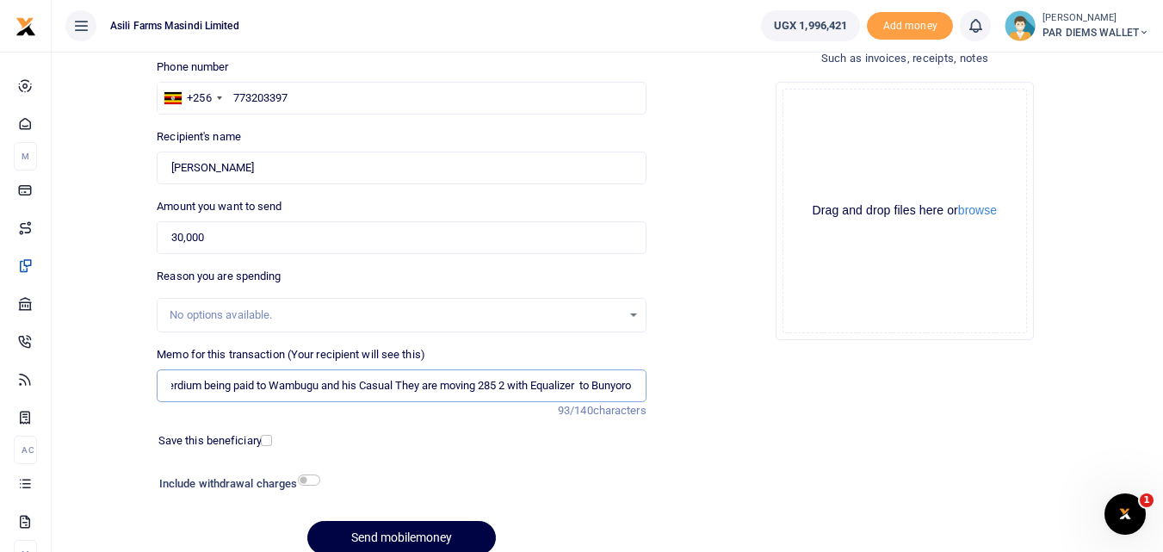
scroll to position [0, 24]
type input "Perdium being paid to Wambugu and his Casual They are moving 285 2 with Equaliz…"
click at [825, 105] on div "Drag and drop files here or browse Powered by Uppy" at bounding box center [905, 211] width 244 height 244
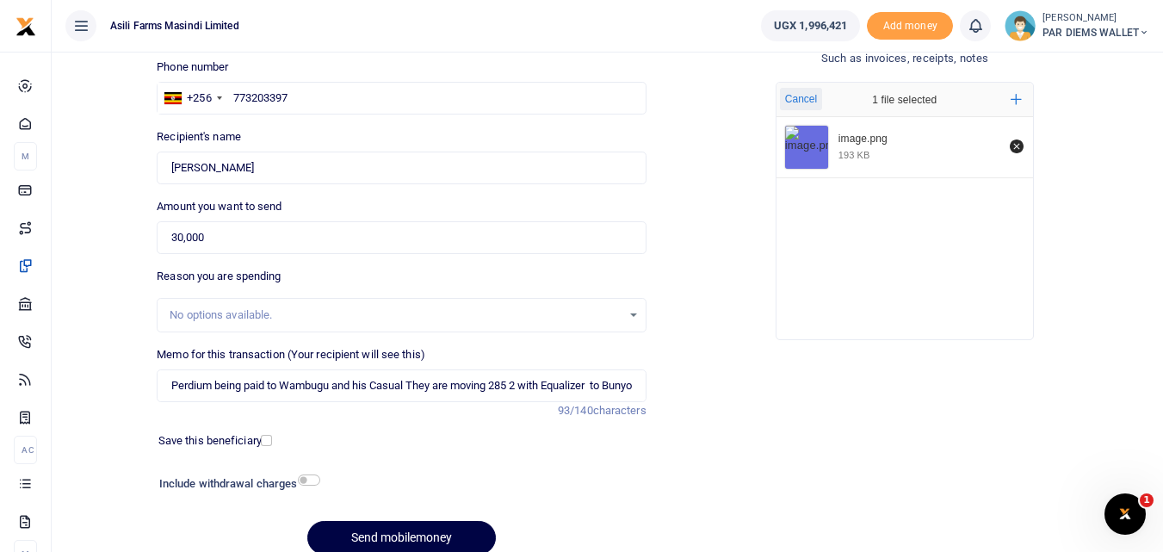
click at [825, 105] on div "Cancel 1 file selected Add more" at bounding box center [904, 100] width 257 height 34
click at [461, 529] on button "Send mobilemoney" at bounding box center [401, 538] width 189 height 34
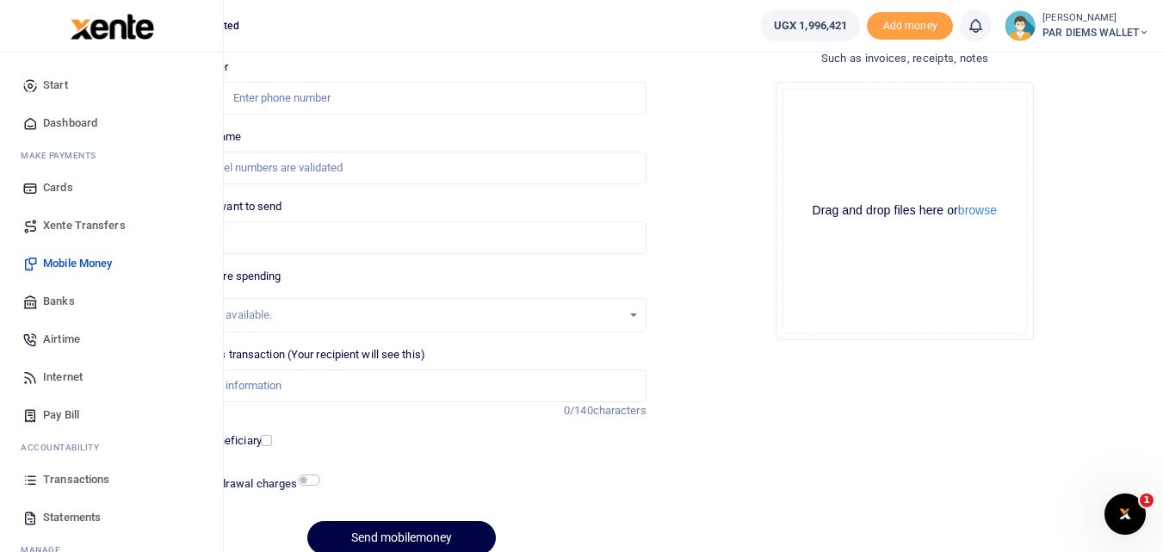
click at [31, 483] on icon at bounding box center [29, 479] width 15 height 15
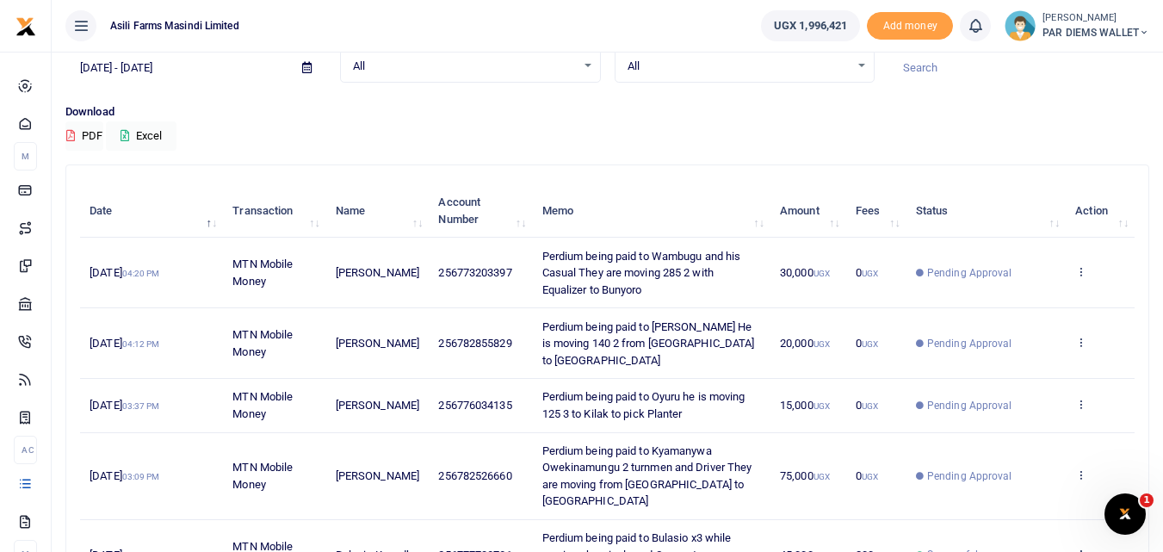
scroll to position [82, 0]
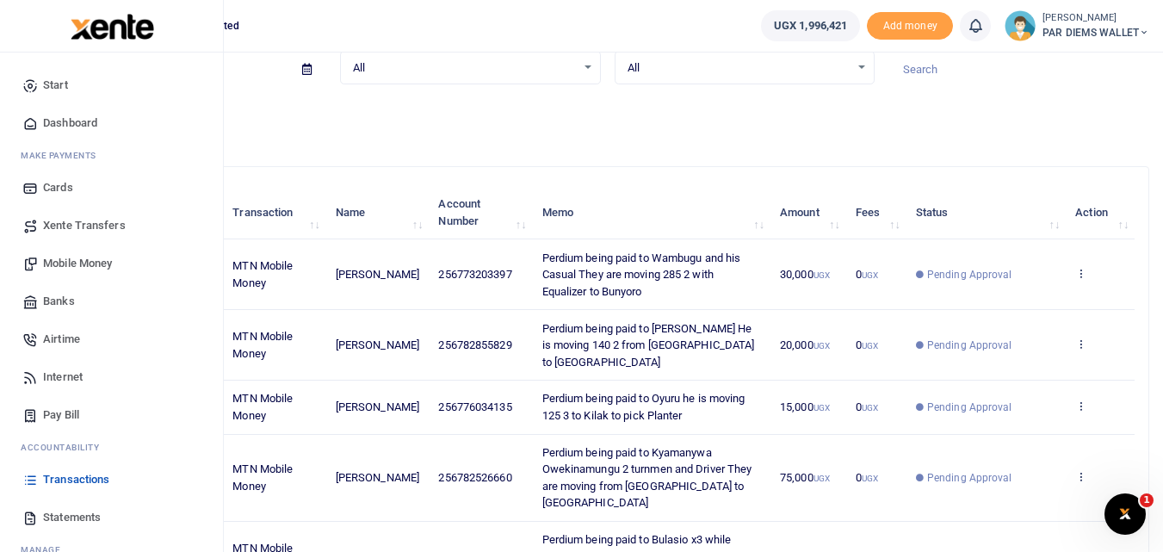
click at [96, 260] on span "Mobile Money" at bounding box center [77, 263] width 69 height 17
click at [112, 261] on span "Mobile Money" at bounding box center [77, 263] width 69 height 17
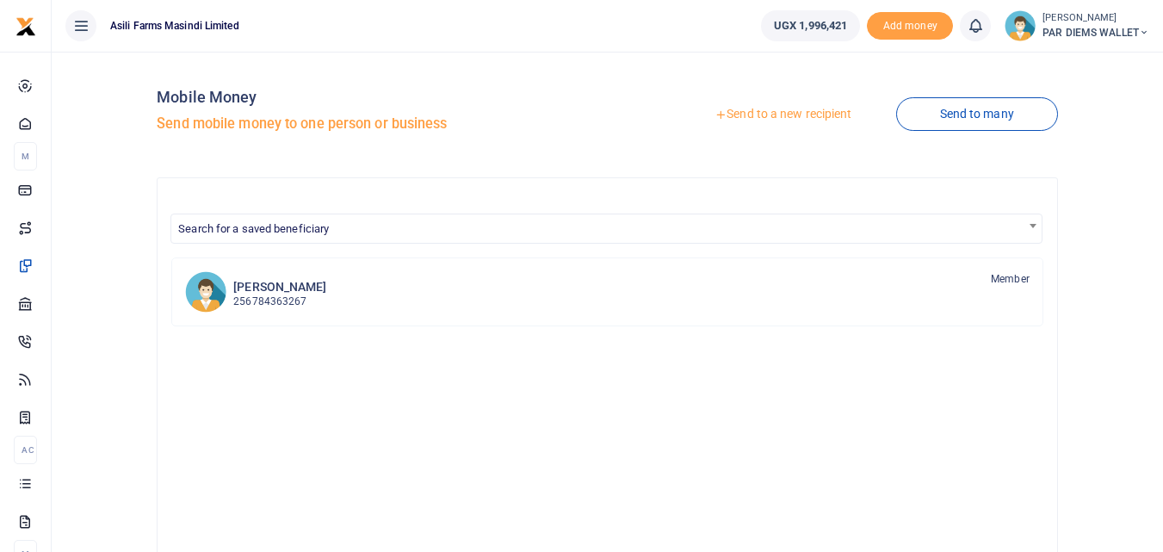
click at [752, 105] on link "Send to a new recipient" at bounding box center [783, 114] width 225 height 31
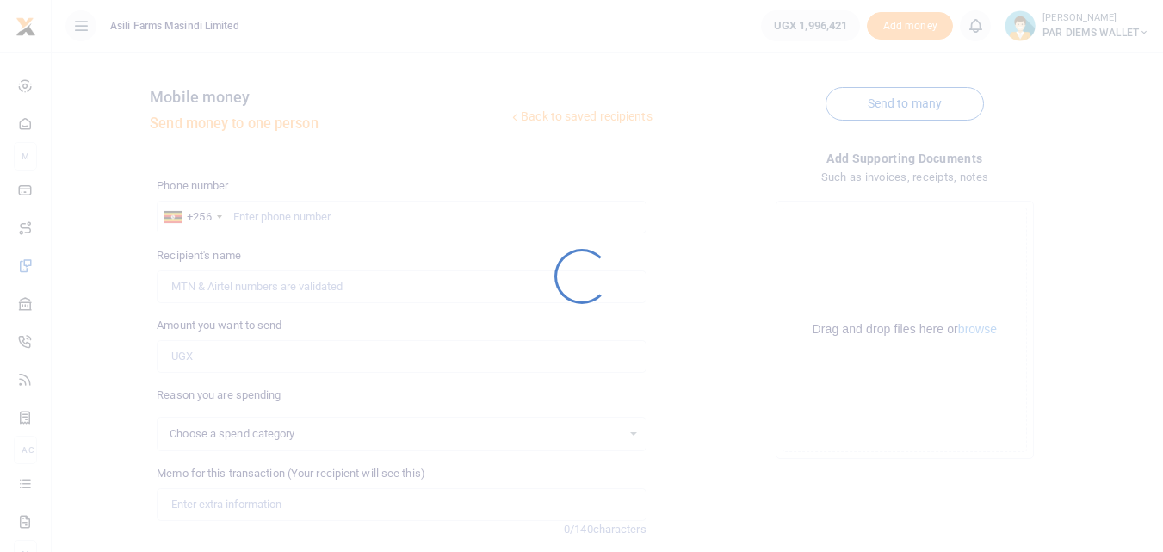
select select
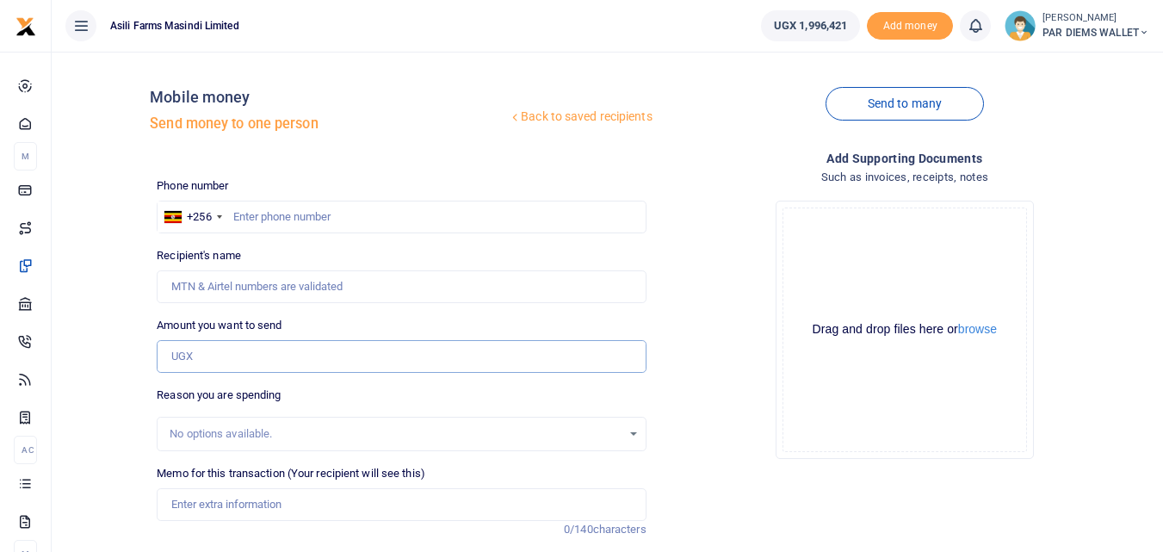
click at [224, 356] on input "Amount you want to send" at bounding box center [401, 356] width 489 height 33
paste input "256764935809"
type input "256764935809"
click at [275, 222] on input "text" at bounding box center [401, 217] width 489 height 33
type input "764935809"
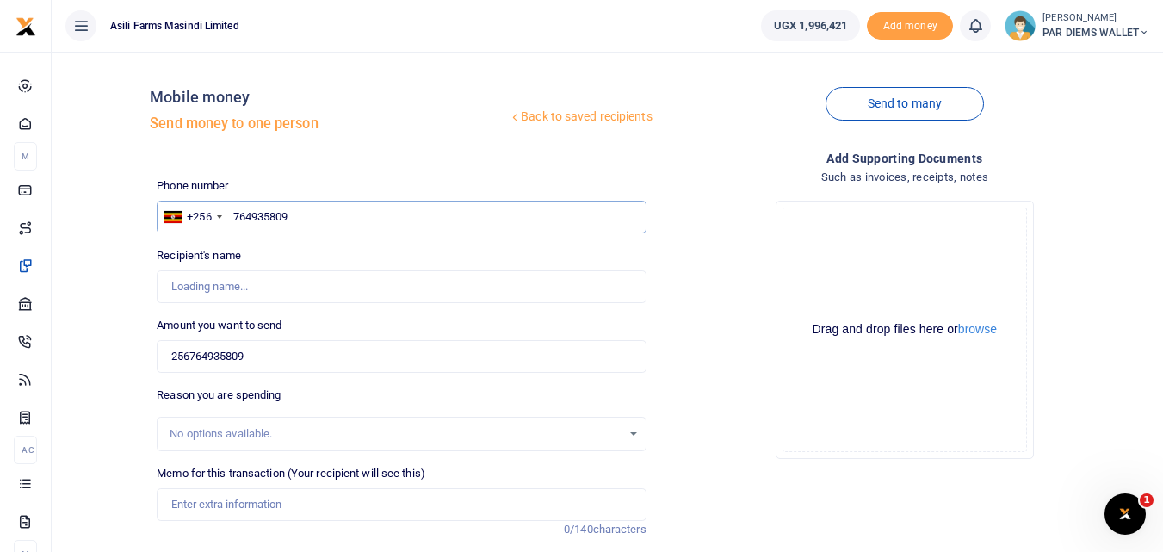
type input "[PERSON_NAME]"
click at [288, 356] on input "256764935809" at bounding box center [401, 356] width 489 height 33
click at [321, 211] on input "764935809" at bounding box center [401, 217] width 489 height 33
type input "764935809"
click at [288, 358] on input "256764935809" at bounding box center [401, 356] width 489 height 33
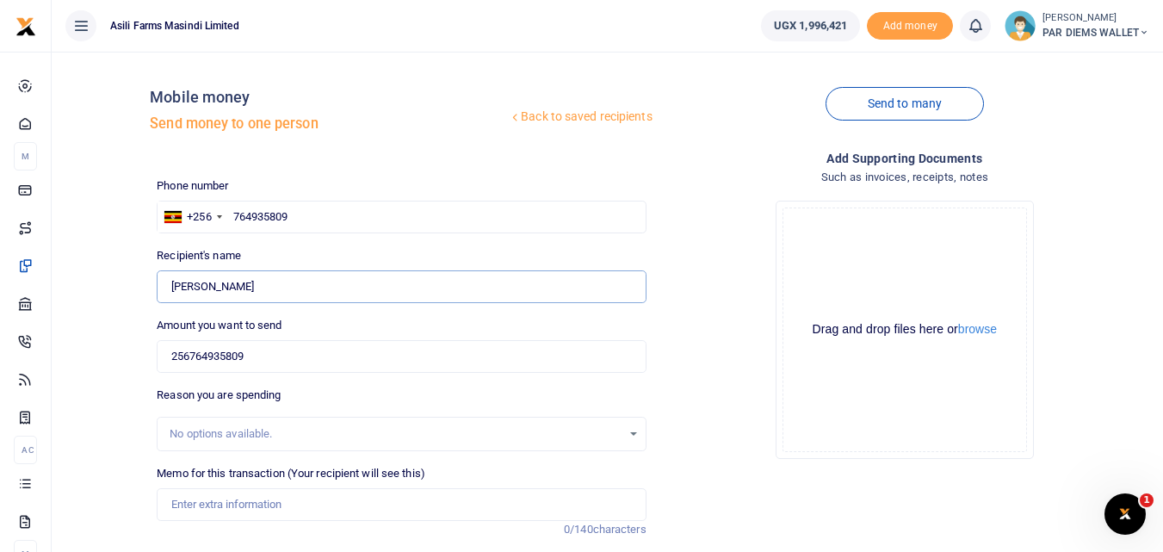
click at [306, 294] on input "Found" at bounding box center [401, 286] width 489 height 33
click at [259, 359] on input "256764935809" at bounding box center [401, 356] width 489 height 33
click at [308, 369] on input "256764935809" at bounding box center [401, 356] width 489 height 33
click at [207, 357] on input "256764935809" at bounding box center [401, 356] width 489 height 33
click at [255, 356] on input "256764935809" at bounding box center [401, 356] width 489 height 33
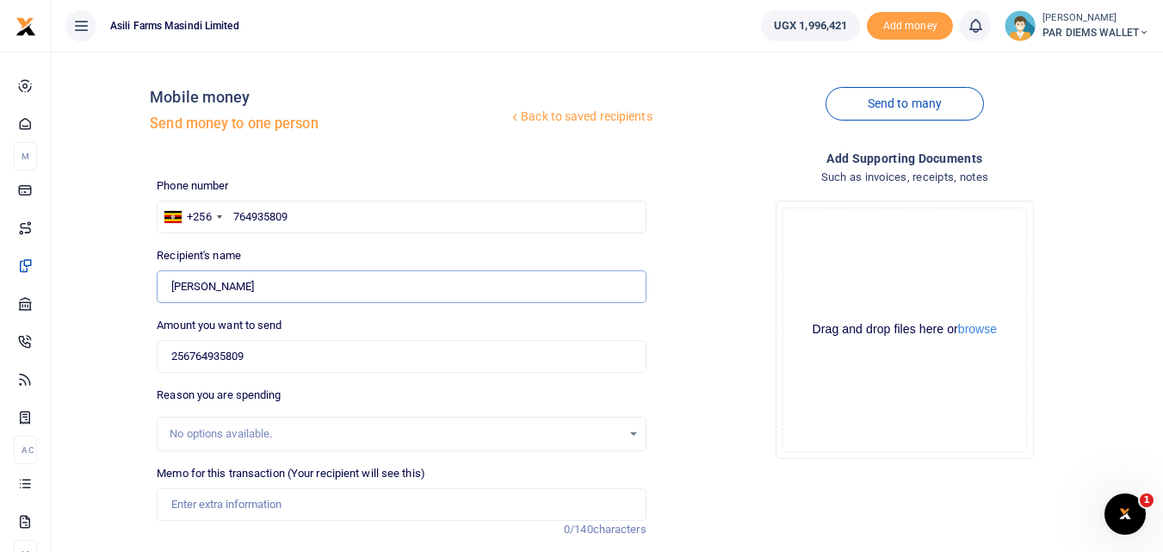
click at [255, 281] on input "Found" at bounding box center [401, 286] width 489 height 33
click at [325, 223] on input "764935809" at bounding box center [401, 217] width 489 height 33
click at [273, 288] on input "Found" at bounding box center [401, 286] width 489 height 33
click at [319, 288] on input "Found" at bounding box center [401, 286] width 489 height 33
click at [298, 350] on input "256764935809" at bounding box center [401, 356] width 489 height 33
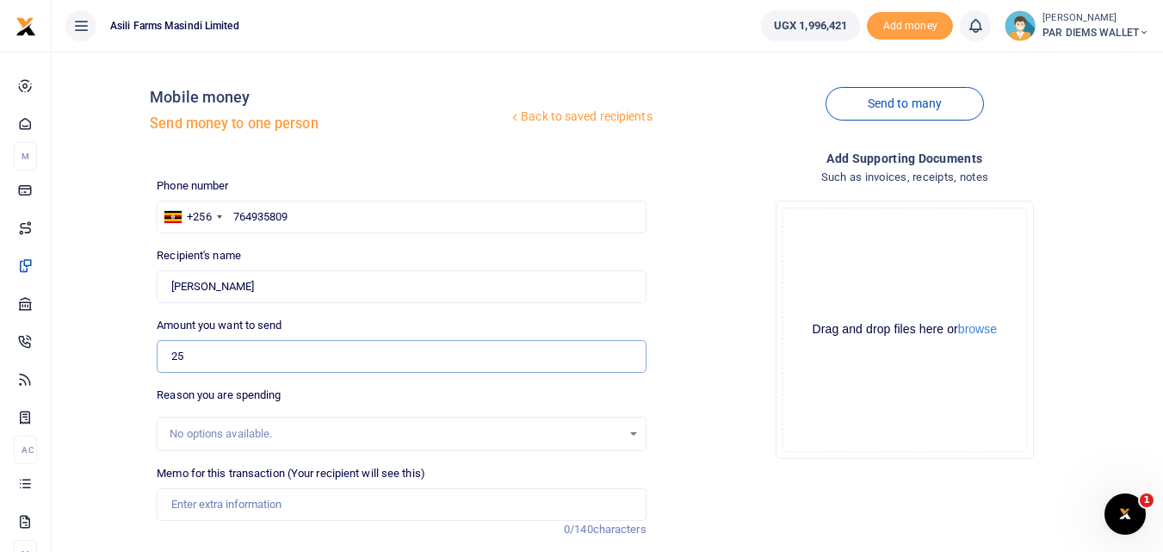
type input "2"
type input "0"
click at [209, 351] on input "Amount you want to send" at bounding box center [401, 356] width 489 height 33
paste input "256764935809"
type input "256764935809"
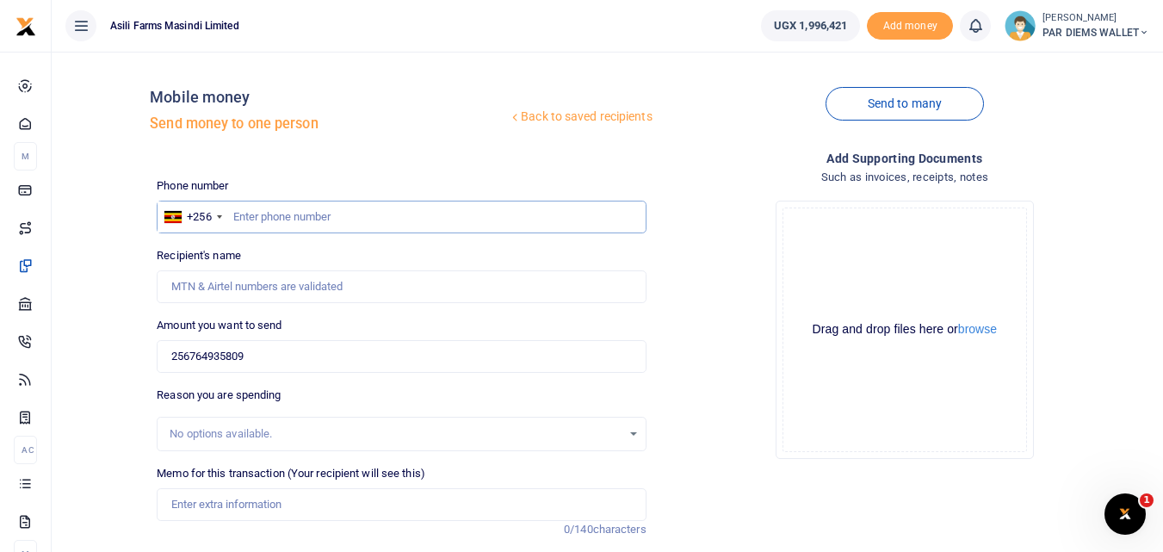
click at [269, 220] on input "text" at bounding box center [401, 217] width 489 height 33
type input "764935809"
type input "[PERSON_NAME]"
type input "764935809"
click at [289, 351] on input "256764935809" at bounding box center [401, 356] width 489 height 33
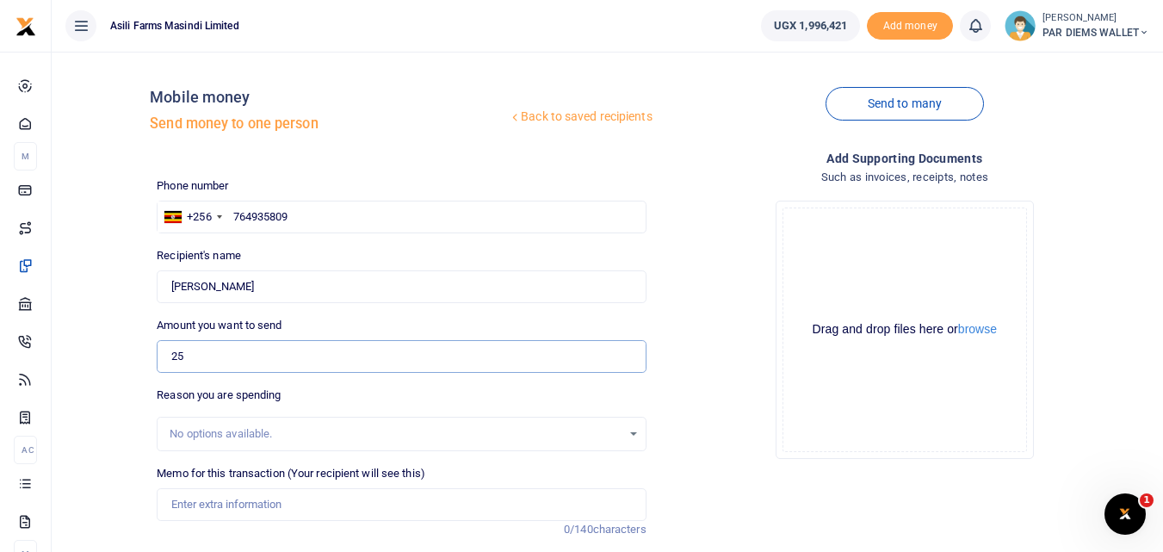
type input "2"
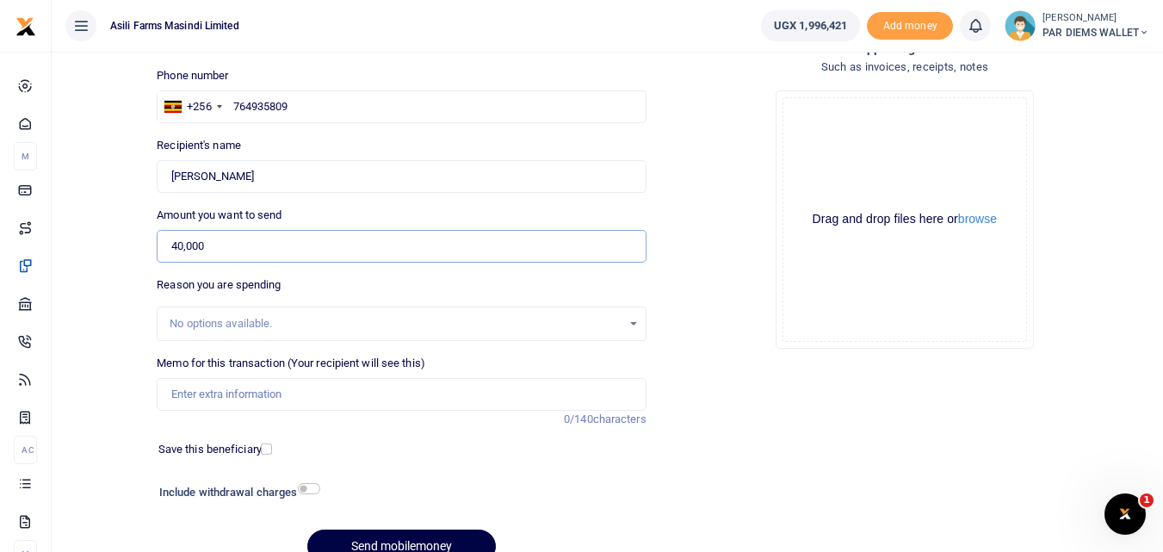
scroll to position [114, 0]
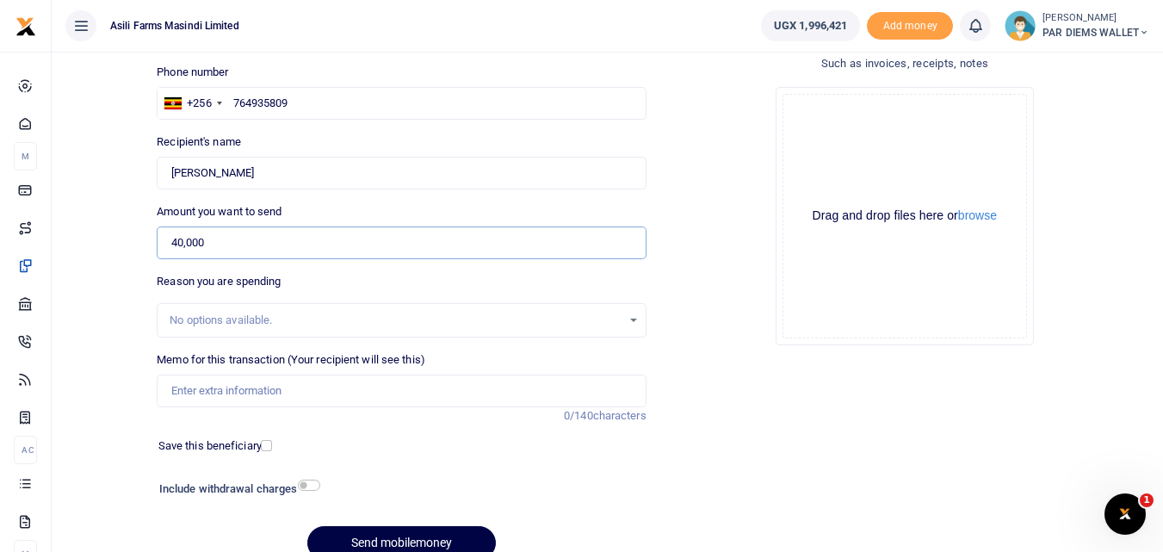
type input "40,000"
click at [267, 386] on input "Memo for this transaction (Your recipient will see this)" at bounding box center [401, 390] width 489 height 33
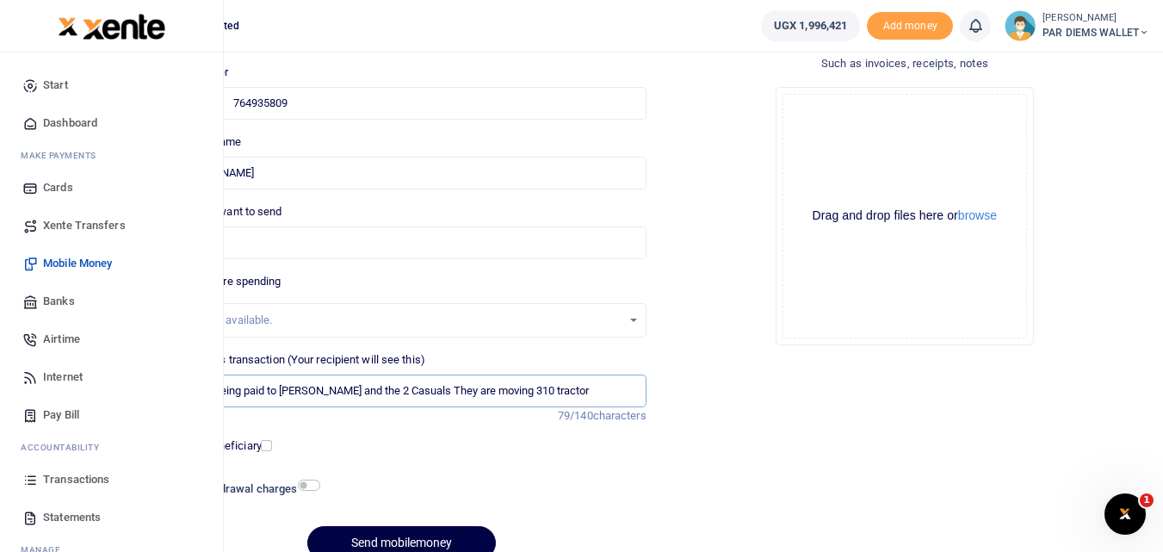
type input "Perdium being paid to [PERSON_NAME] and the 2 Casuals They are moving 310 tract…"
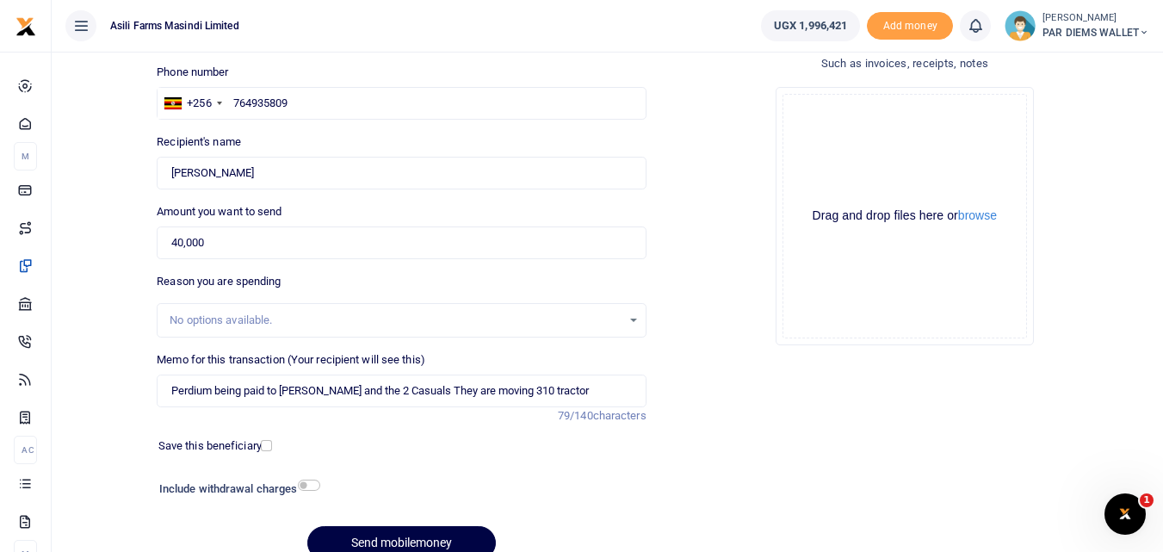
click at [901, 123] on div "Drag and drop files here or browse Powered by Uppy" at bounding box center [905, 216] width 244 height 244
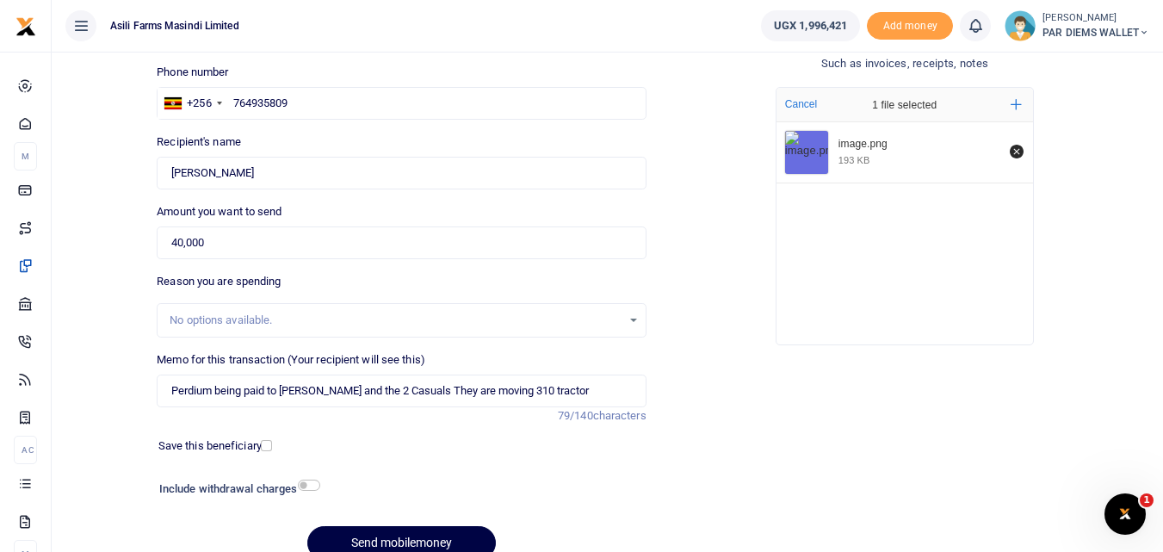
click at [445, 531] on div at bounding box center [441, 541] width 21 height 21
click at [450, 538] on div at bounding box center [441, 541] width 21 height 21
click at [455, 537] on div at bounding box center [581, 541] width 301 height 21
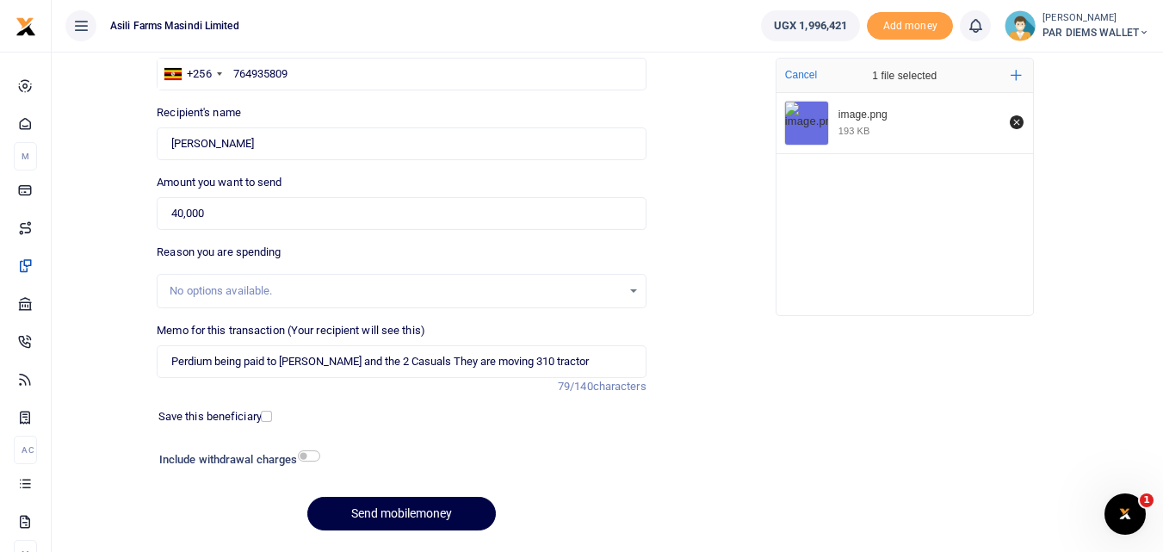
scroll to position [154, 0]
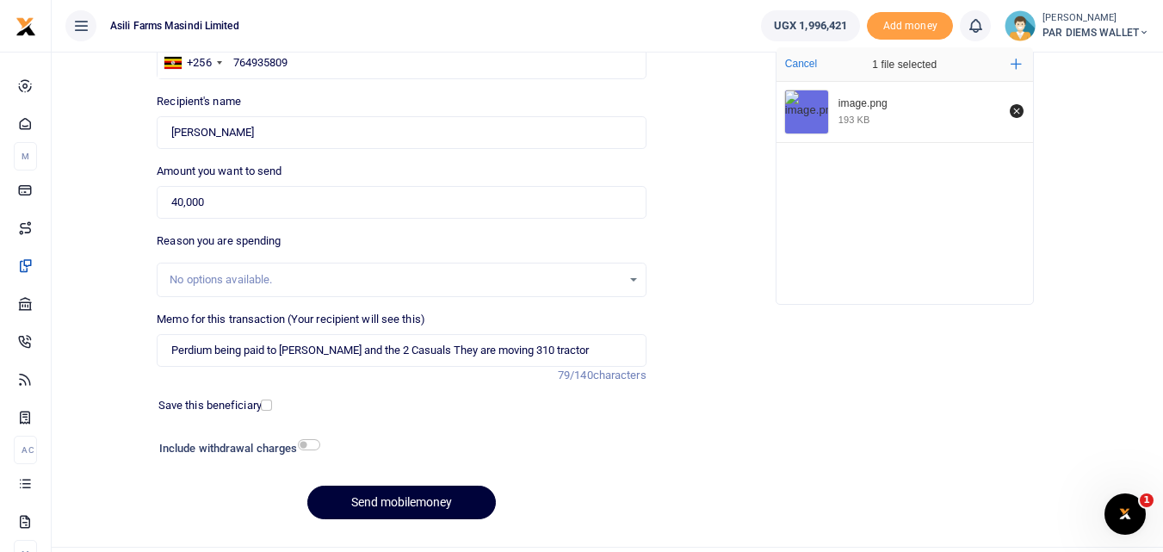
click at [374, 506] on button "Send mobilemoney" at bounding box center [401, 503] width 189 height 34
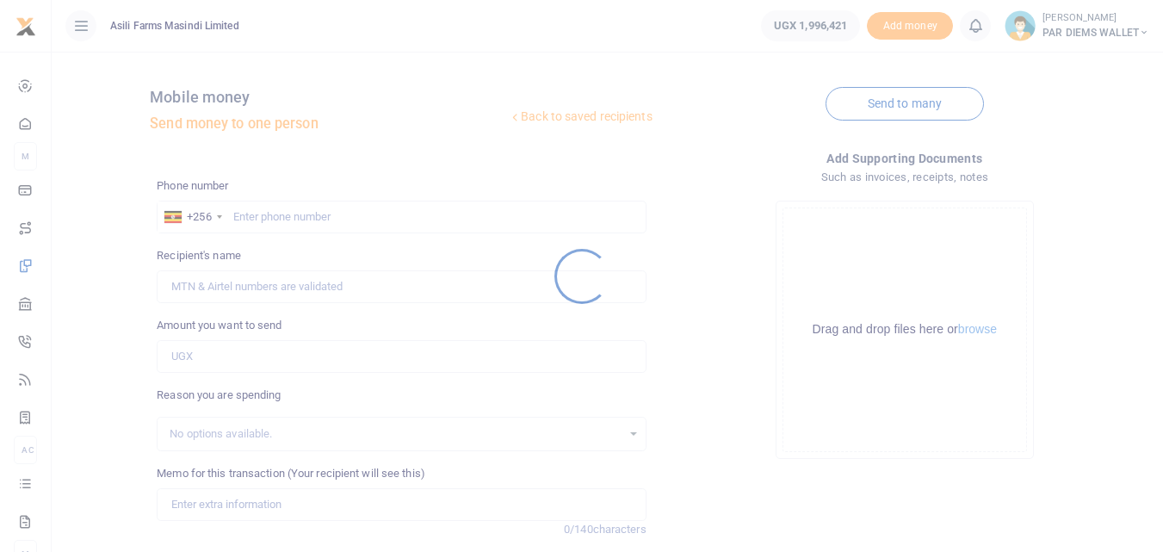
scroll to position [154, 0]
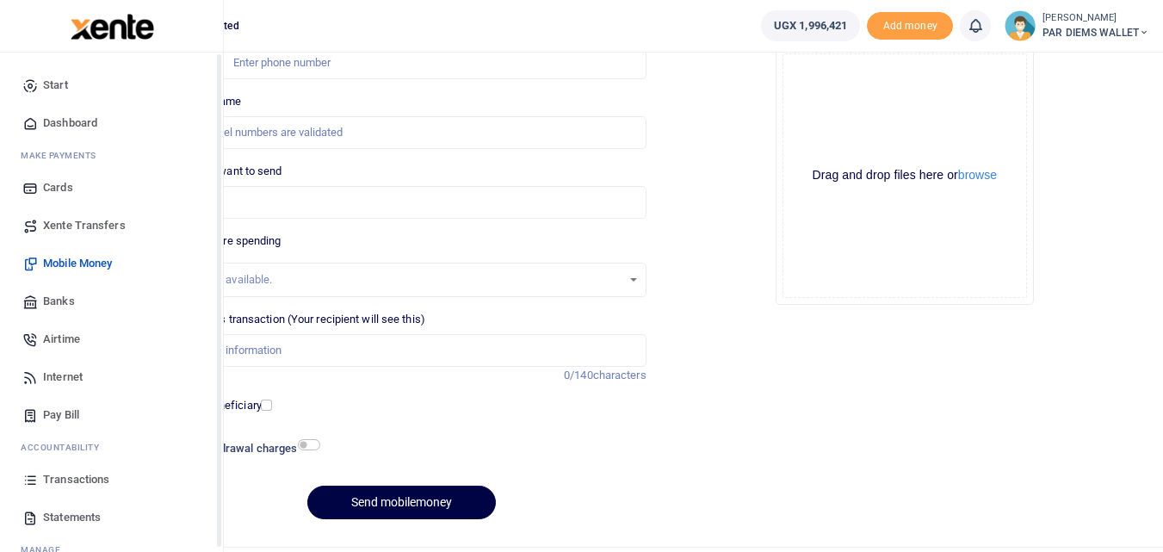
click at [32, 480] on icon at bounding box center [29, 479] width 15 height 15
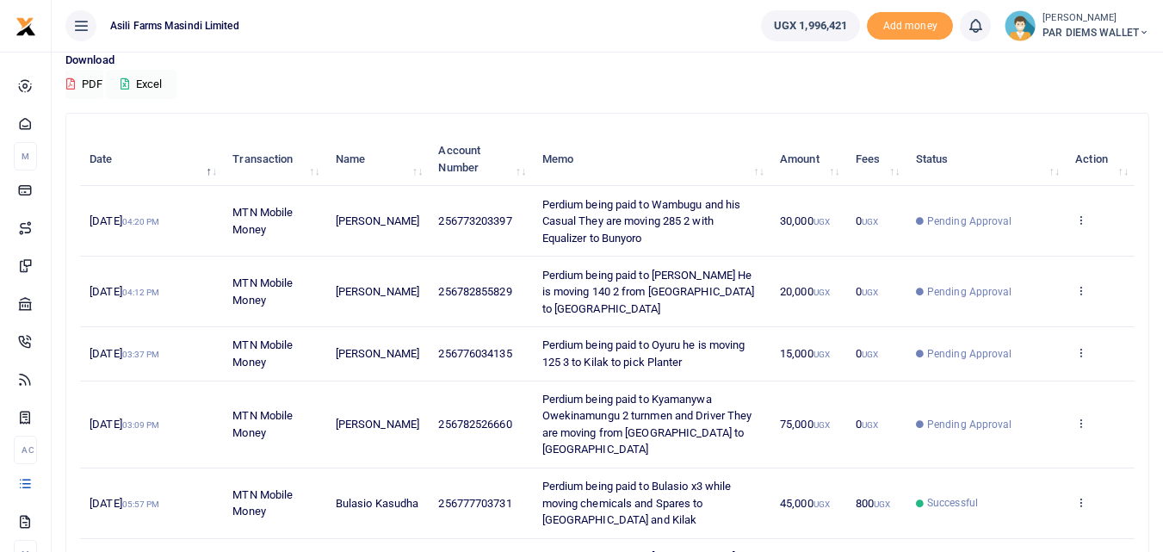
scroll to position [132, 0]
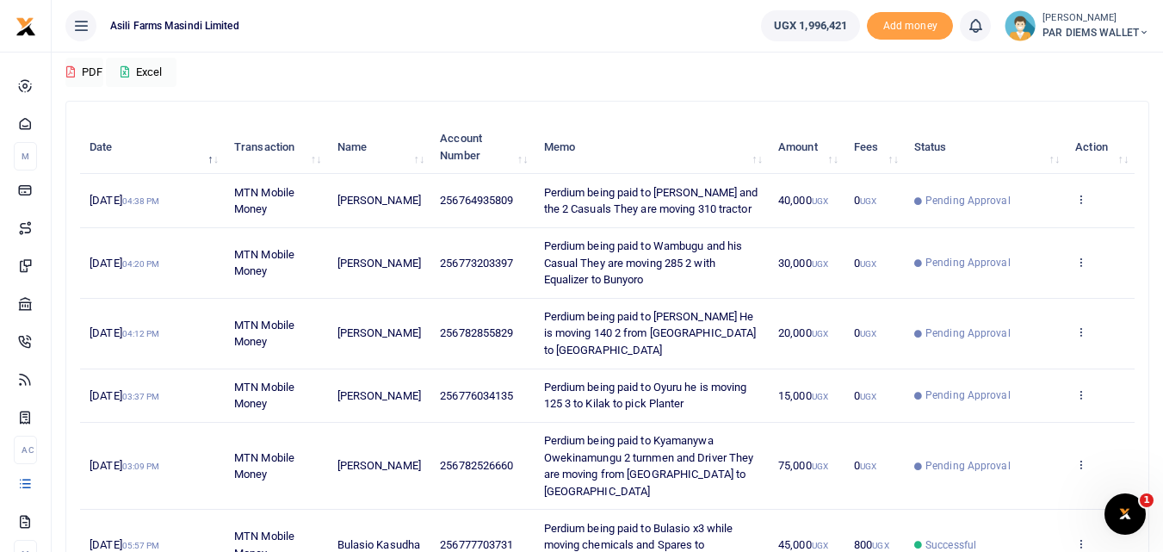
scroll to position [149, 0]
